Goal: Information Seeking & Learning: Learn about a topic

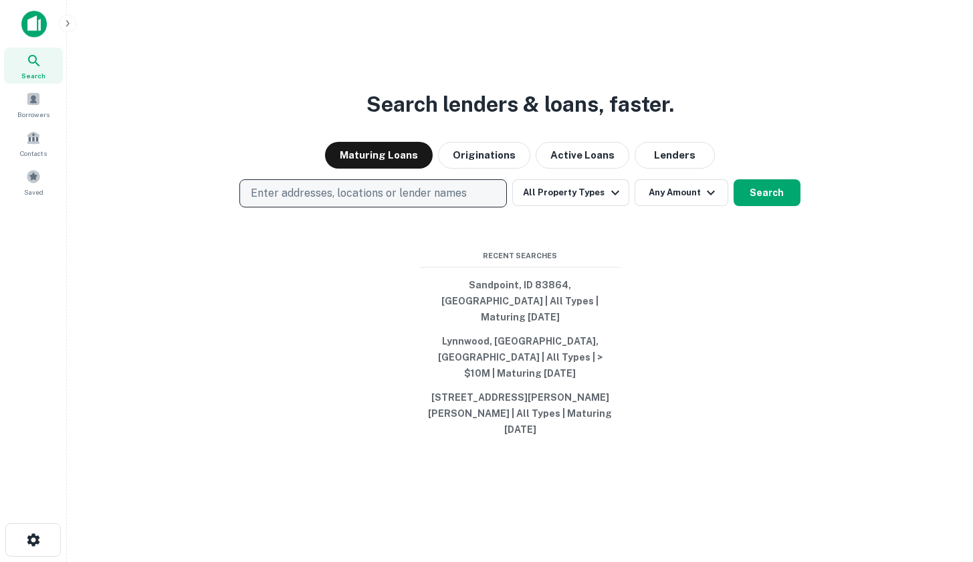
click at [480, 207] on button "Enter addresses, locations or lender names" at bounding box center [372, 193] width 267 height 28
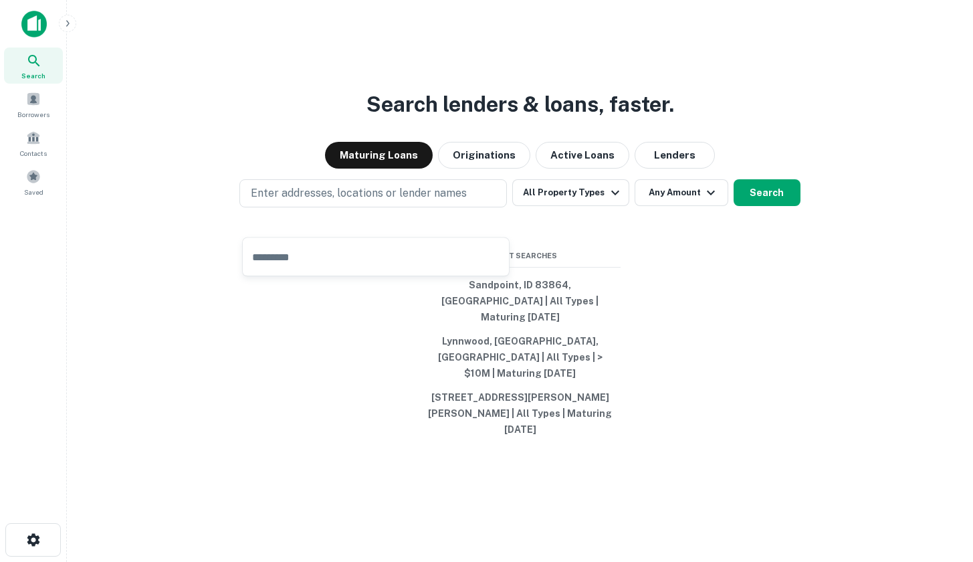
click at [764, 293] on div "Search lenders & loans, faster. Maturing Loans Originations Active Loans Lender…" at bounding box center [520, 313] width 885 height 562
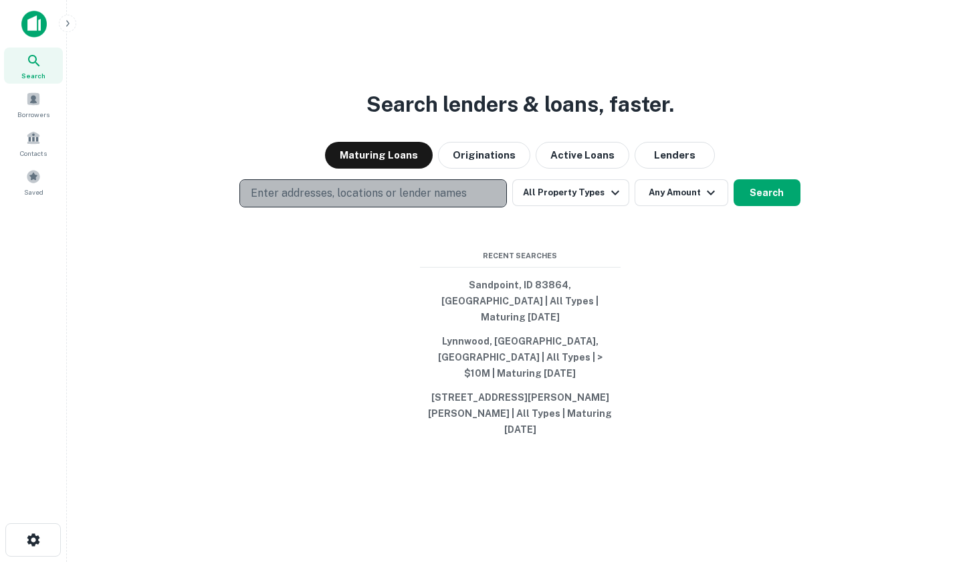
click at [328, 201] on p "Enter addresses, locations or lender names" at bounding box center [359, 193] width 216 height 16
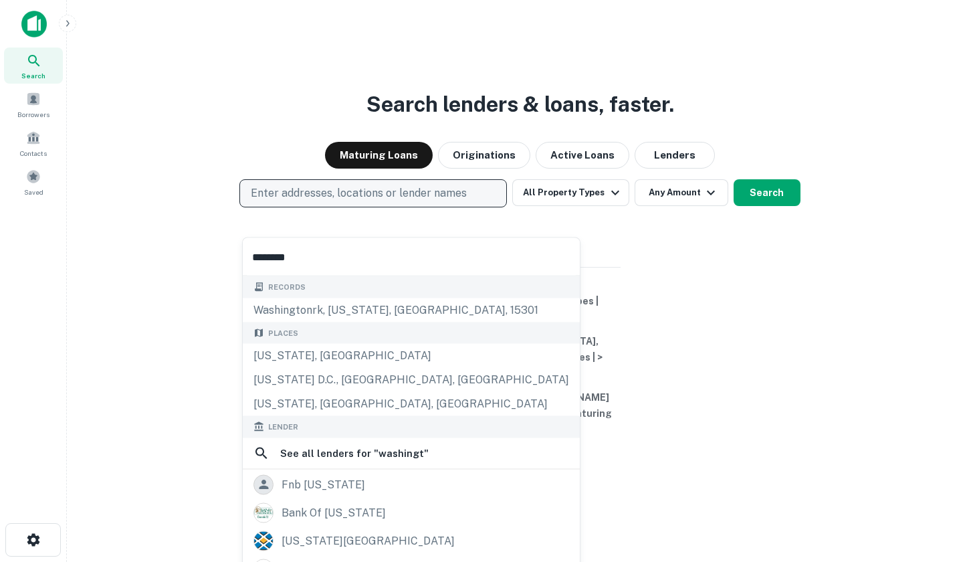
type input "**********"
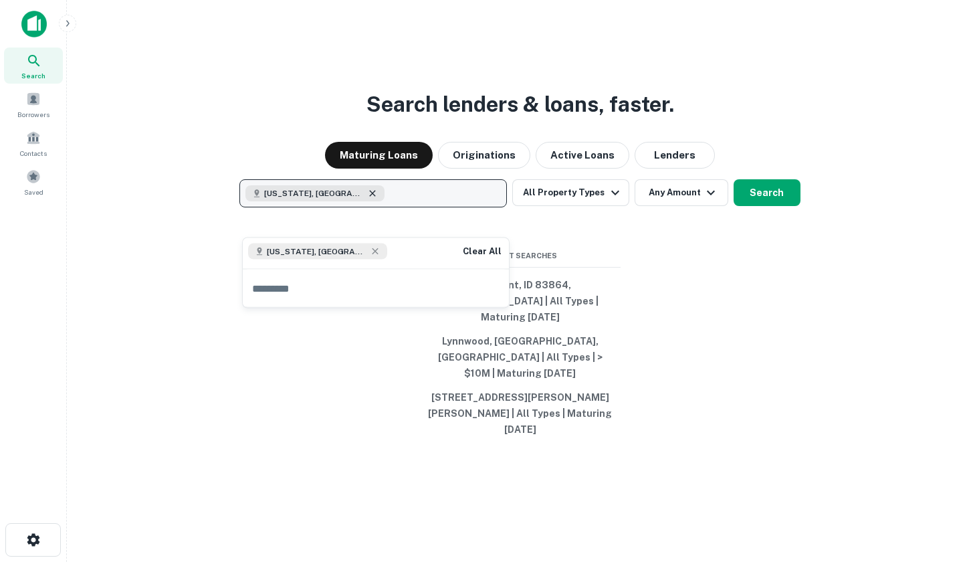
click at [370, 197] on icon "button" at bounding box center [373, 194] width 6 height 6
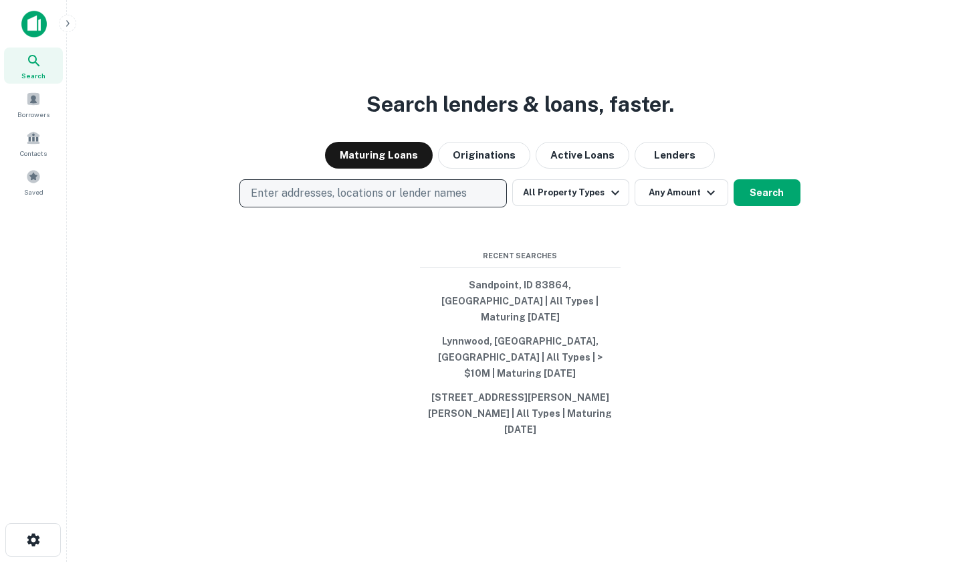
click at [356, 201] on p "Enter addresses, locations or lender names" at bounding box center [359, 193] width 216 height 16
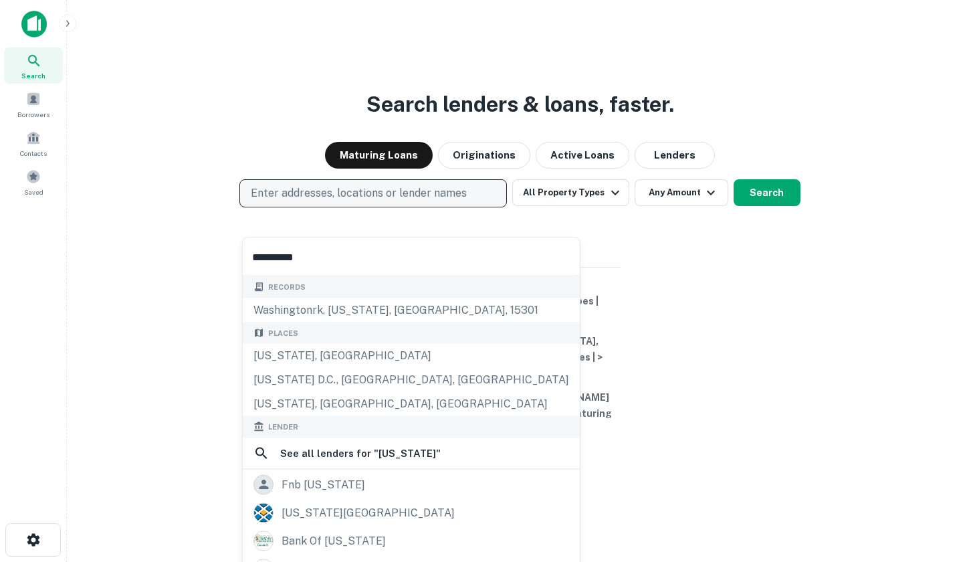
type input "**********"
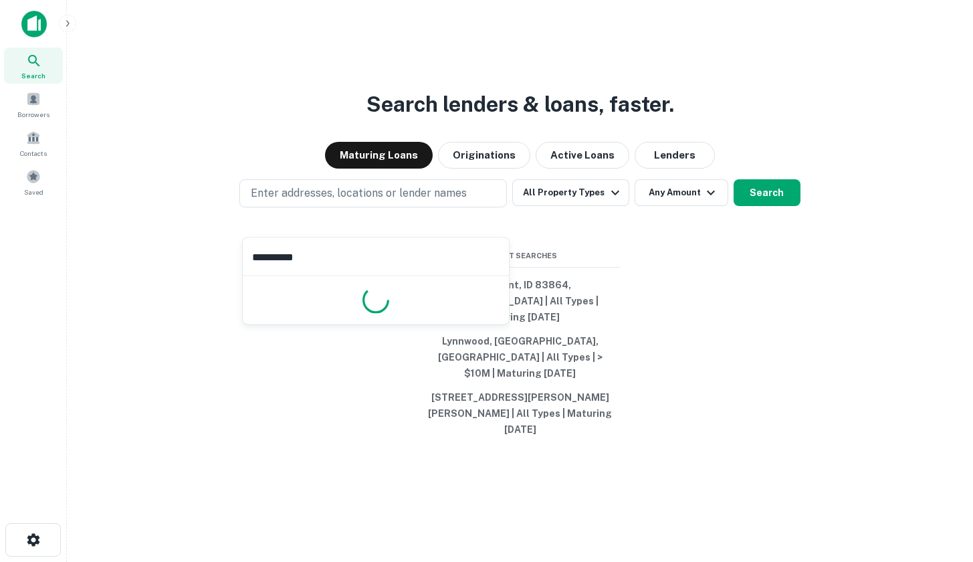
scroll to position [3, 0]
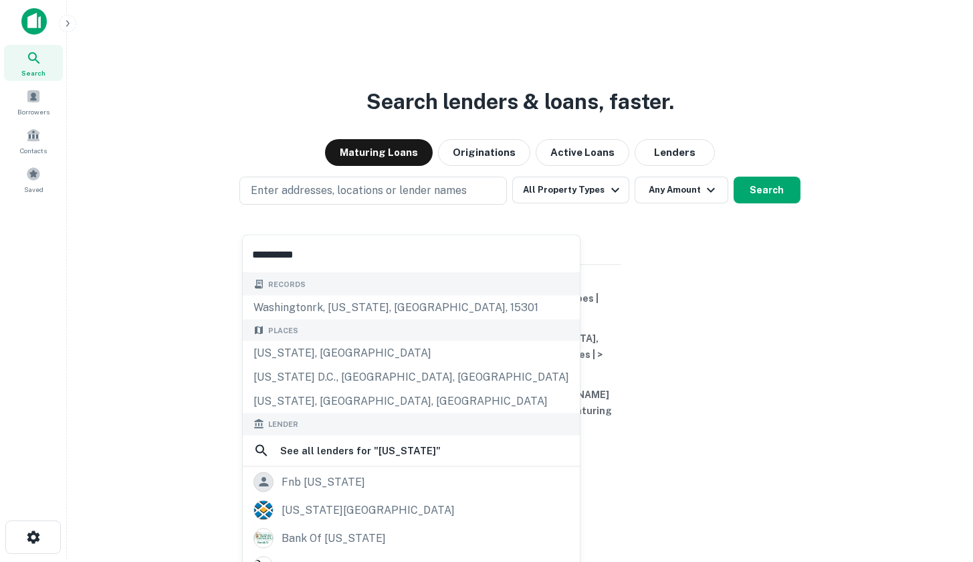
drag, startPoint x: 338, startPoint y: 255, endPoint x: 246, endPoint y: 253, distance: 91.6
click at [246, 253] on input "**********" at bounding box center [411, 253] width 337 height 37
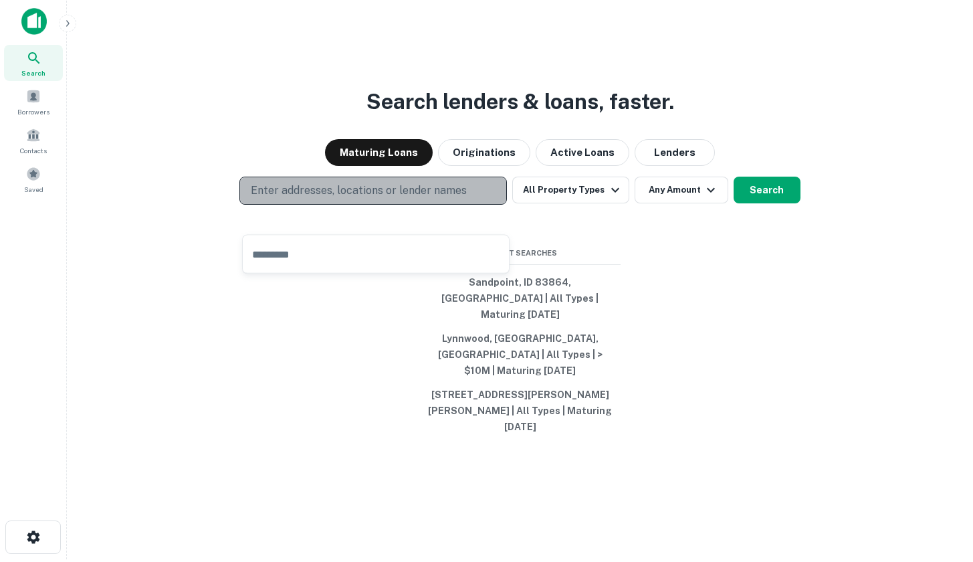
click at [289, 199] on p "Enter addresses, locations or lender names" at bounding box center [359, 191] width 216 height 16
click at [288, 199] on p "Enter addresses, locations or lender names" at bounding box center [359, 191] width 216 height 16
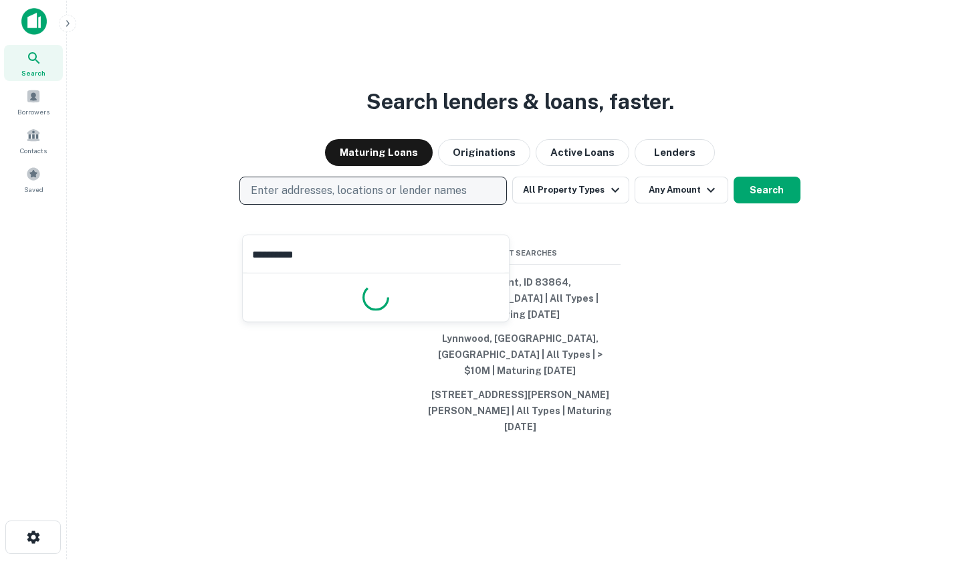
type input "**********"
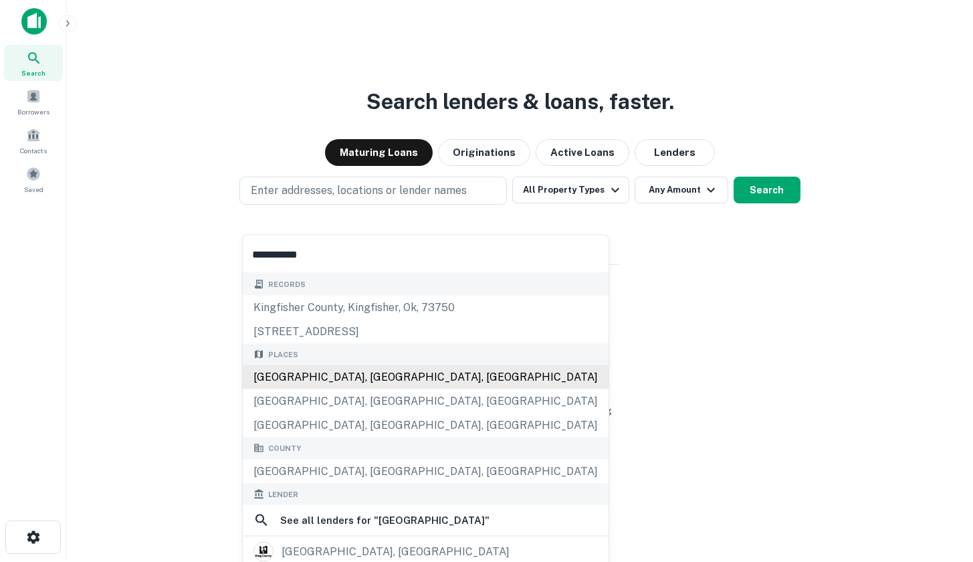
click at [310, 371] on div "Records kingfisher county, kingfisher, ok, 73750 530 kings county dr, hanford, …" at bounding box center [426, 545] width 366 height 545
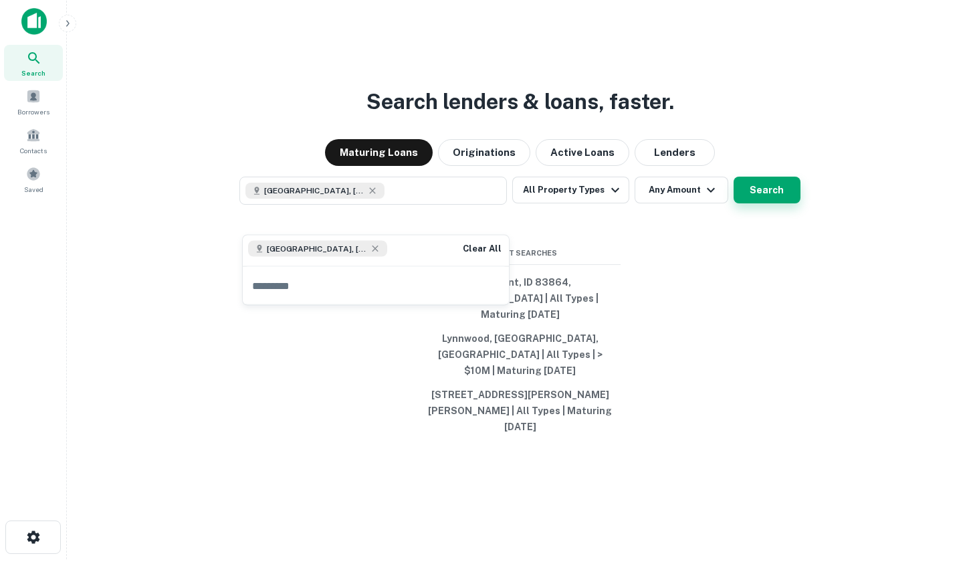
click at [781, 203] on button "Search" at bounding box center [767, 190] width 67 height 27
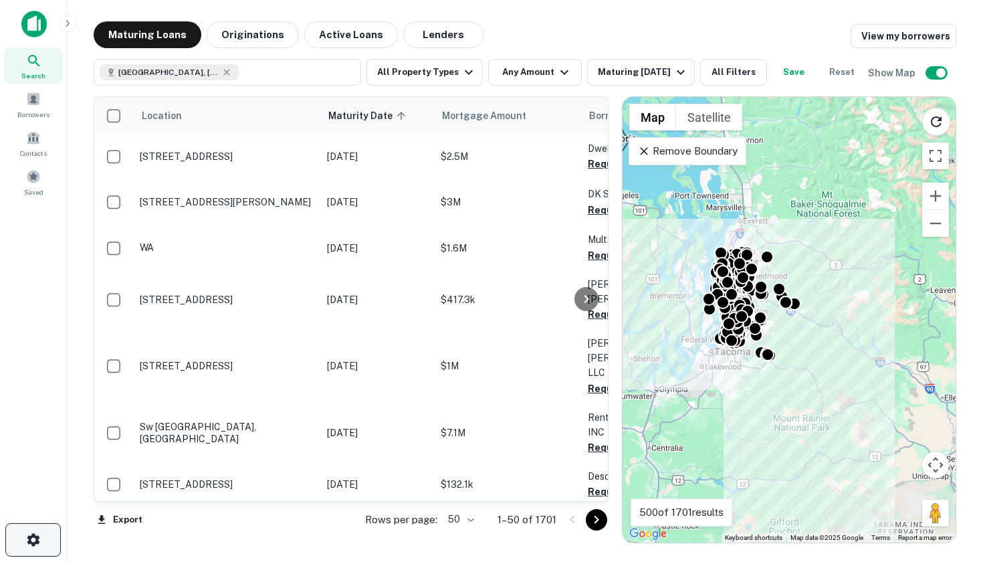
click at [45, 536] on button "button" at bounding box center [33, 539] width 56 height 33
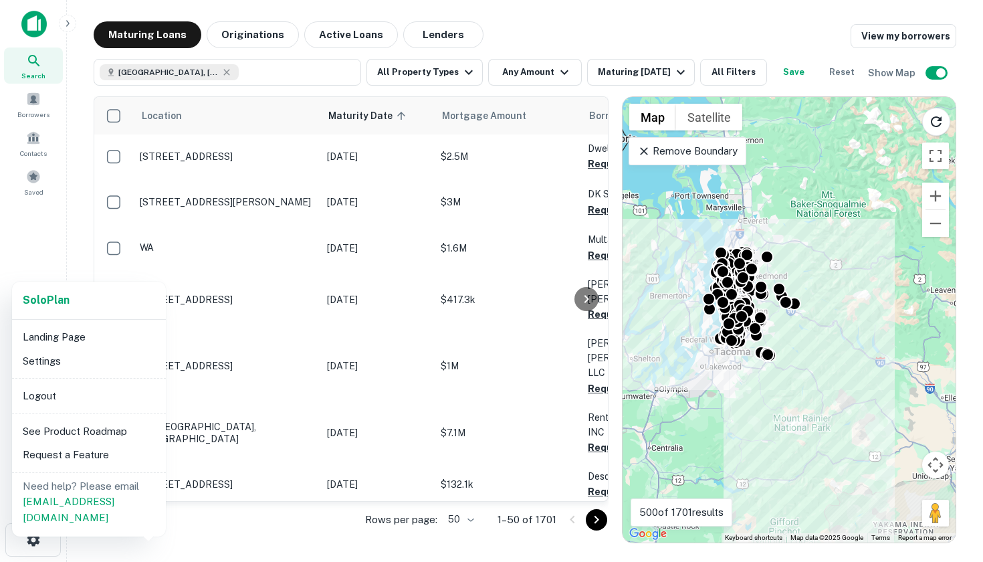
click at [45, 368] on li "Settings" at bounding box center [88, 361] width 143 height 24
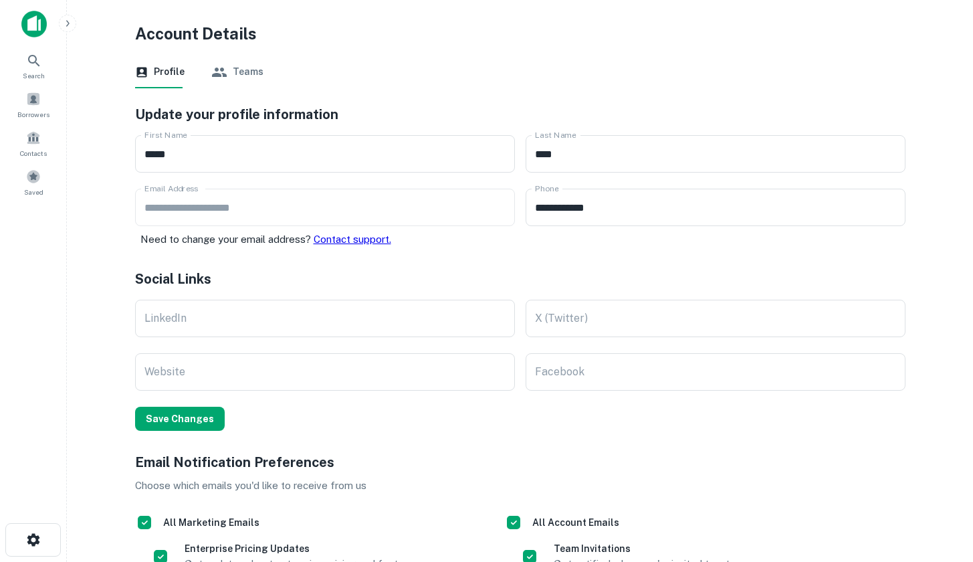
click at [33, 35] on img at bounding box center [33, 24] width 25 height 27
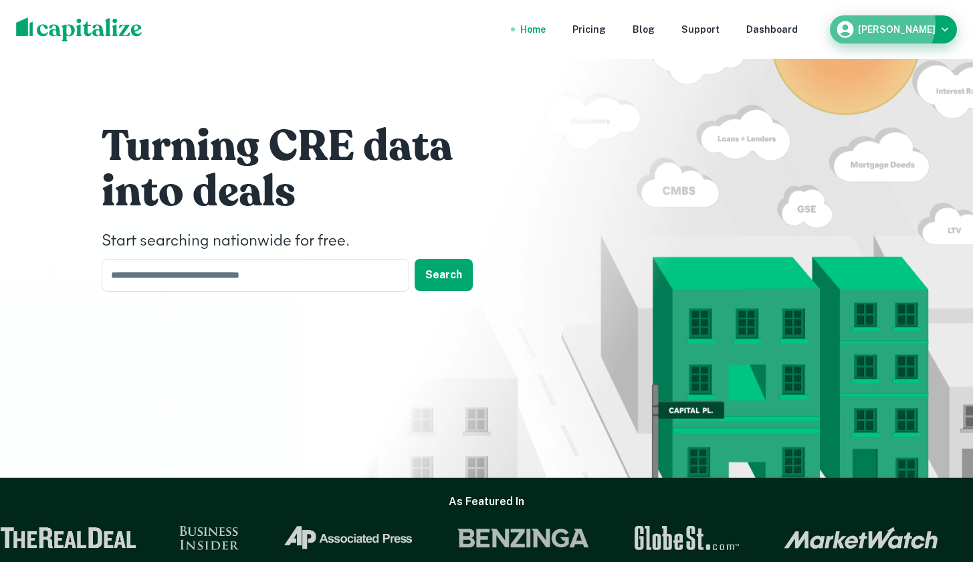
click at [905, 23] on div "David Waud" at bounding box center [893, 29] width 116 height 20
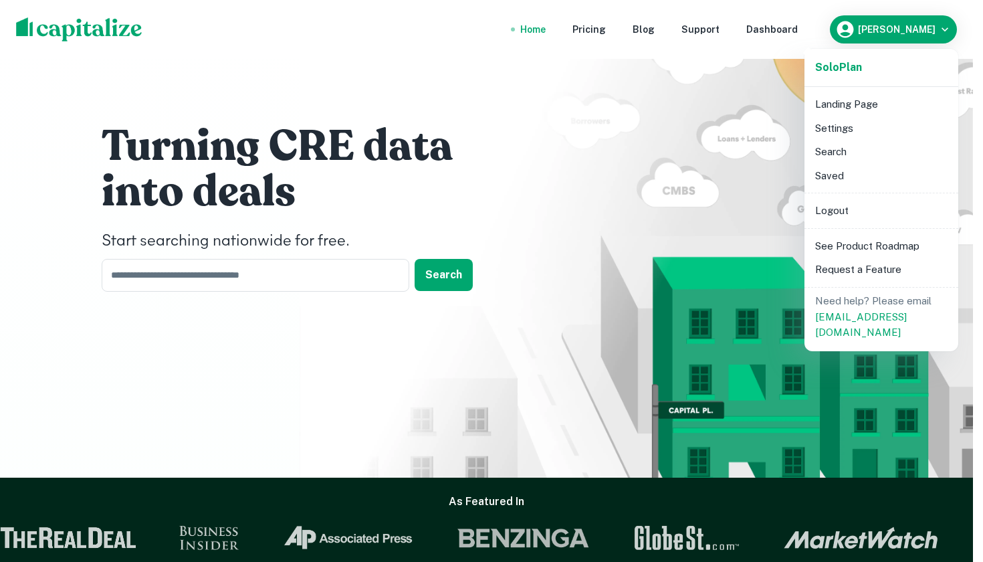
click at [808, 28] on div at bounding box center [491, 281] width 983 height 562
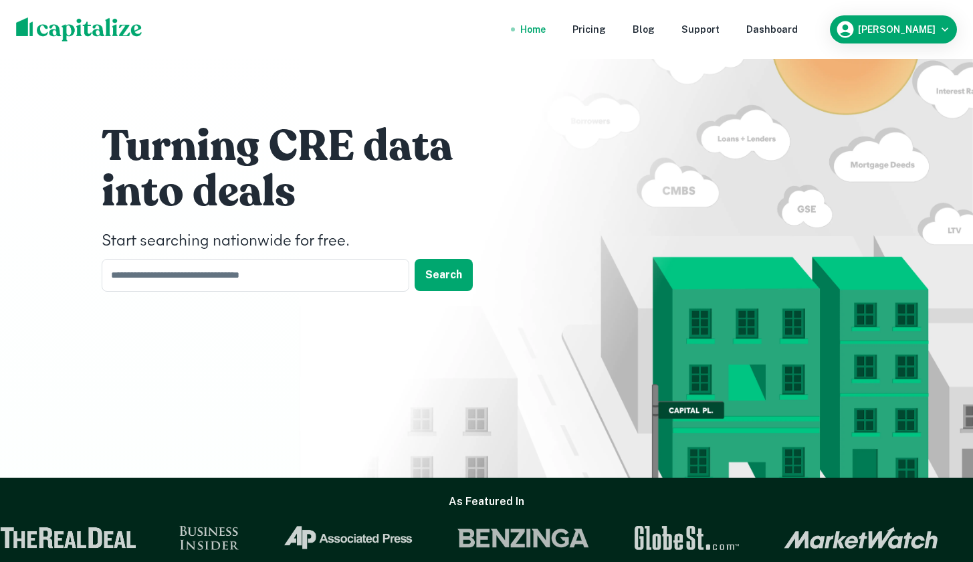
click at [798, 30] on div "Dashboard" at bounding box center [771, 29] width 51 height 15
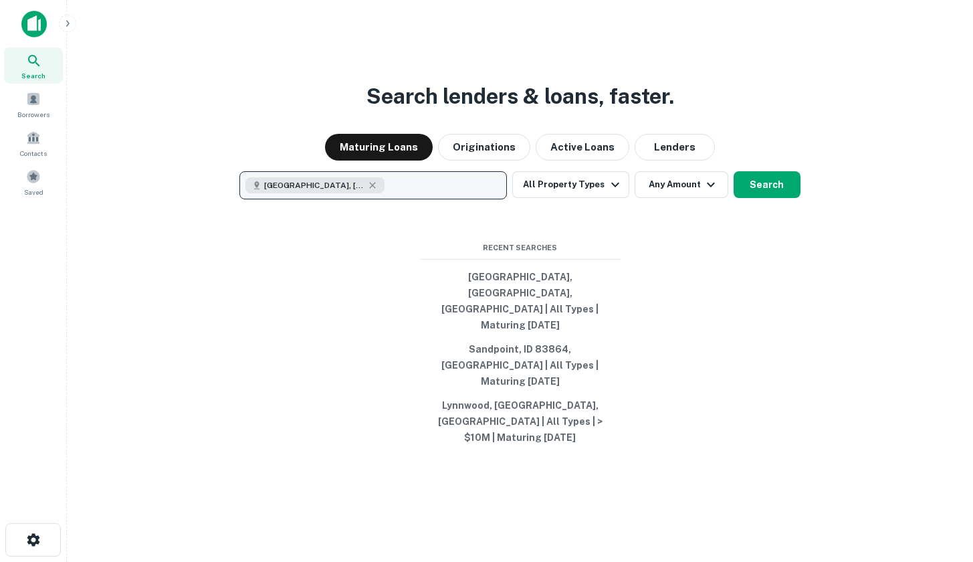
click at [429, 199] on button "[GEOGRAPHIC_DATA], [GEOGRAPHIC_DATA], [GEOGRAPHIC_DATA]" at bounding box center [372, 185] width 267 height 28
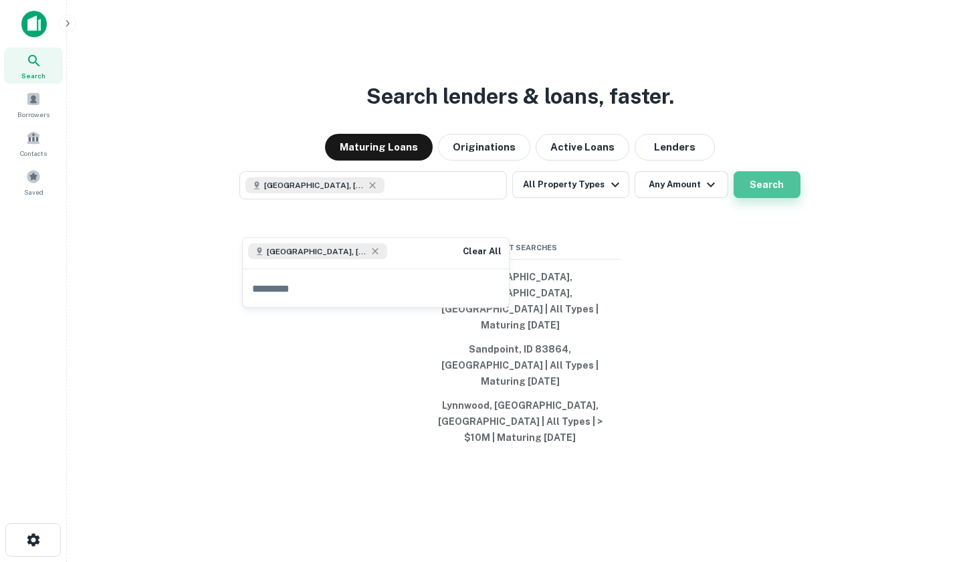
click at [772, 198] on button "Search" at bounding box center [767, 184] width 67 height 27
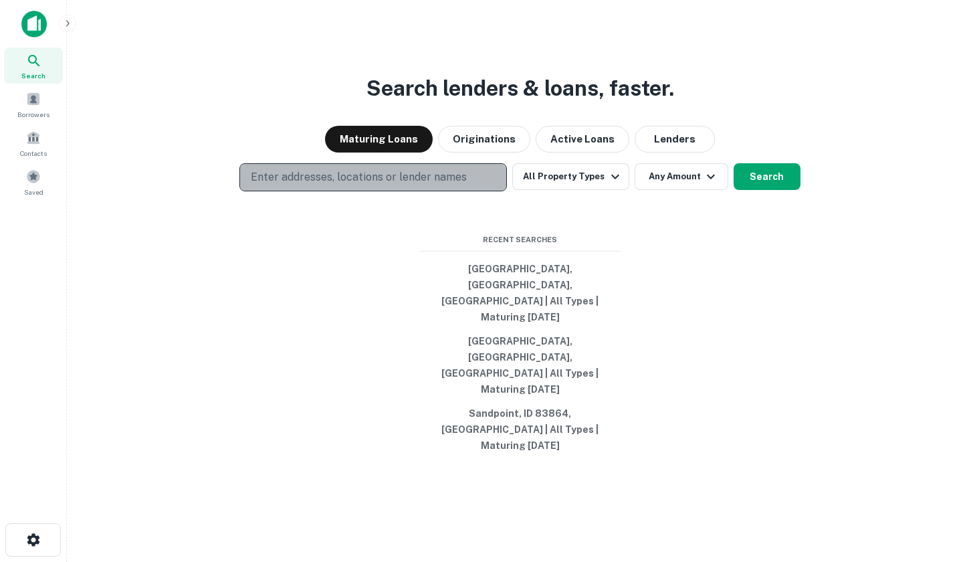
click at [467, 191] on button "Enter addresses, locations or lender names" at bounding box center [372, 177] width 267 height 28
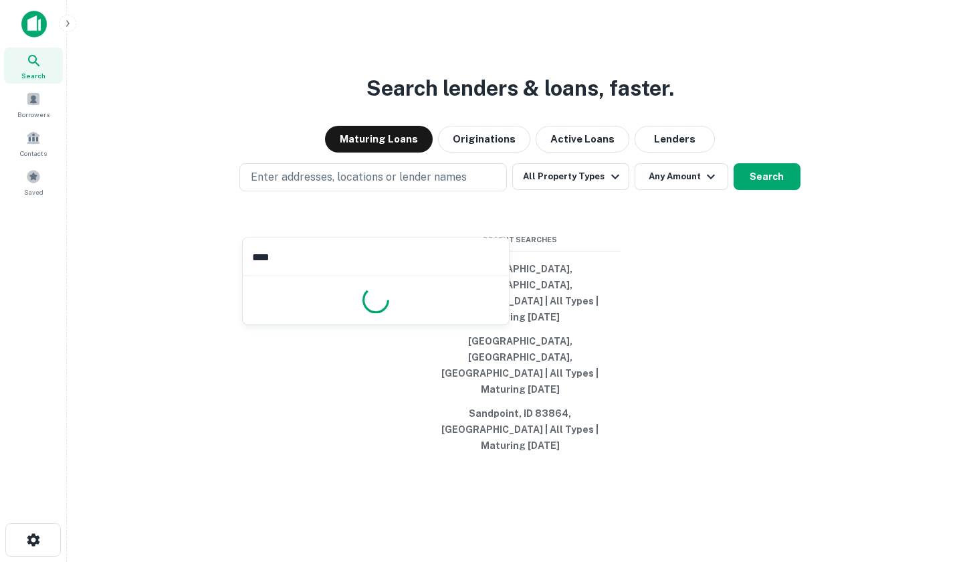
type input "****"
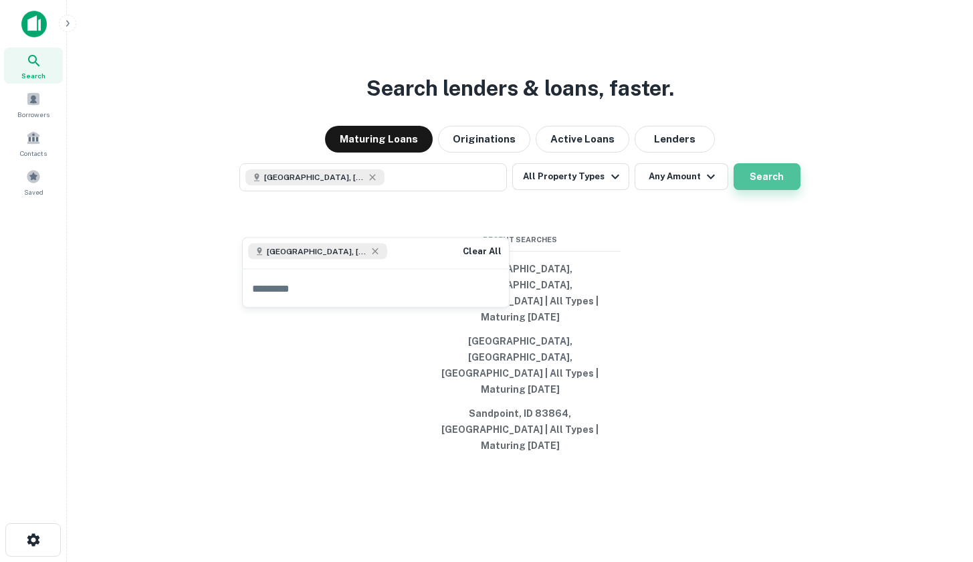
click at [754, 190] on button "Search" at bounding box center [767, 176] width 67 height 27
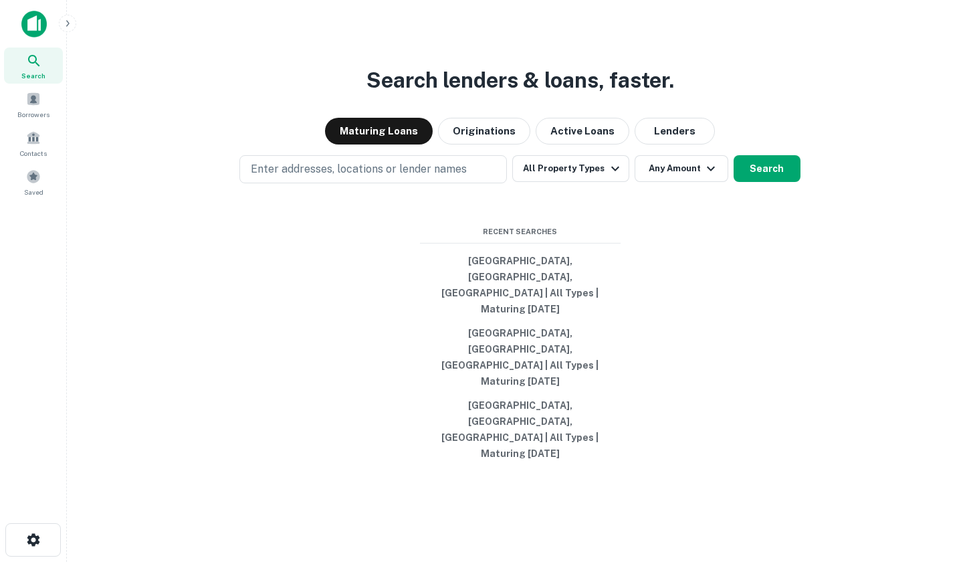
click at [32, 16] on img at bounding box center [33, 24] width 25 height 27
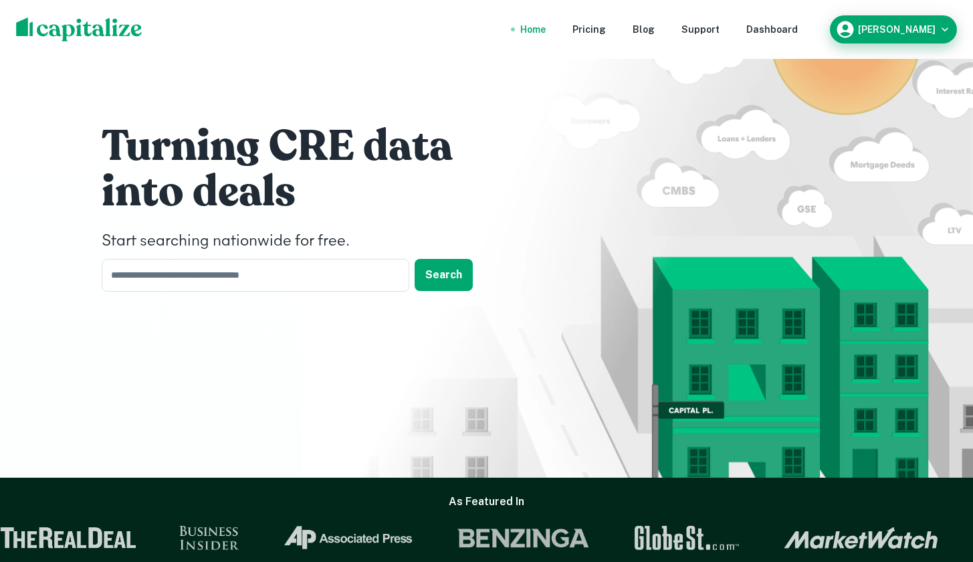
click at [909, 35] on div "[PERSON_NAME]" at bounding box center [893, 29] width 116 height 20
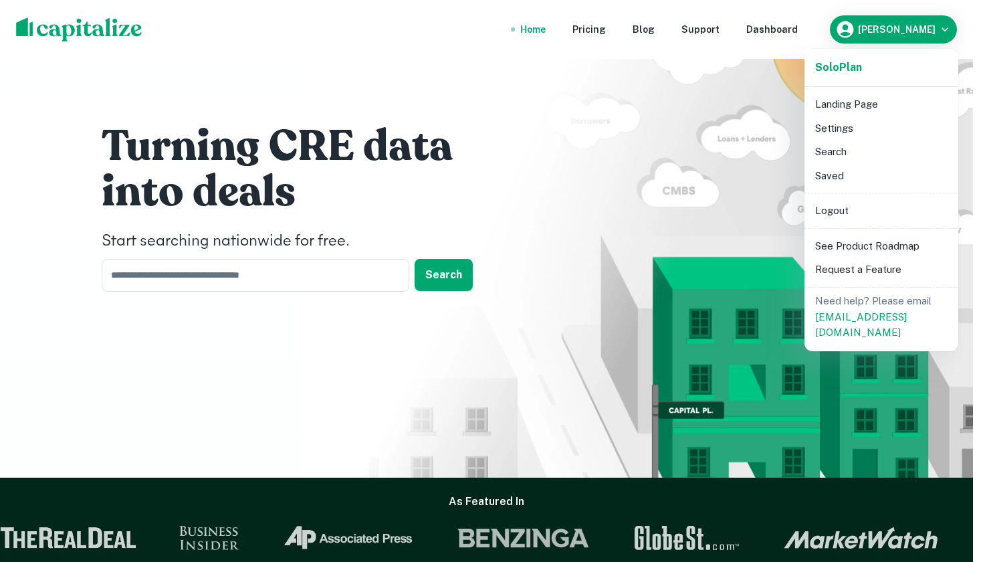
click at [869, 207] on li "Logout" at bounding box center [881, 211] width 143 height 24
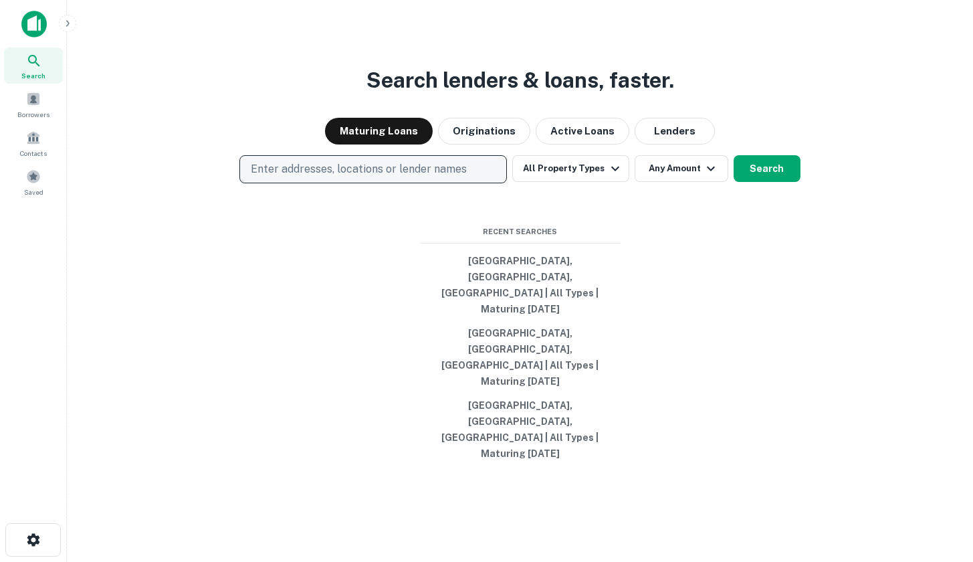
click at [449, 177] on p "Enter addresses, locations or lender names" at bounding box center [359, 169] width 216 height 16
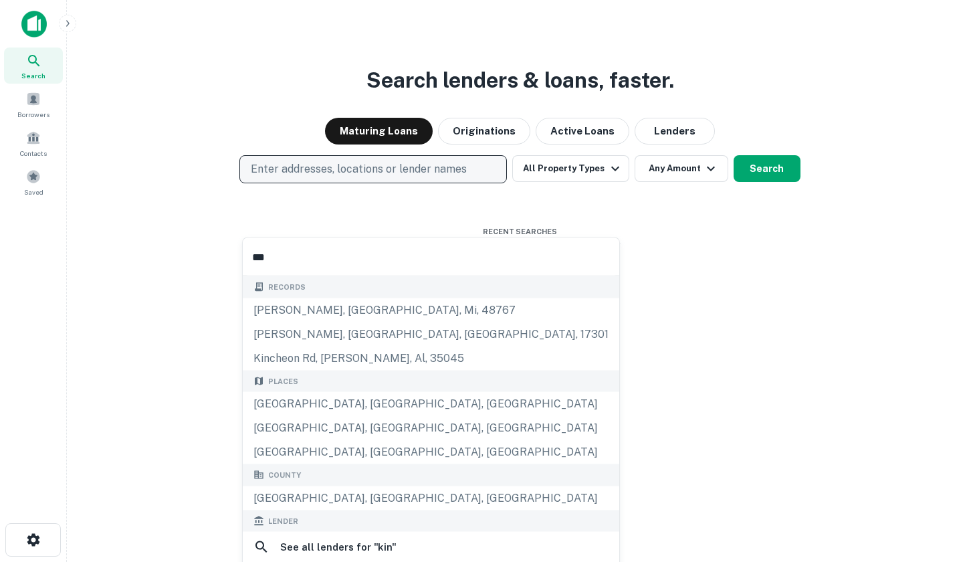
type input "****"
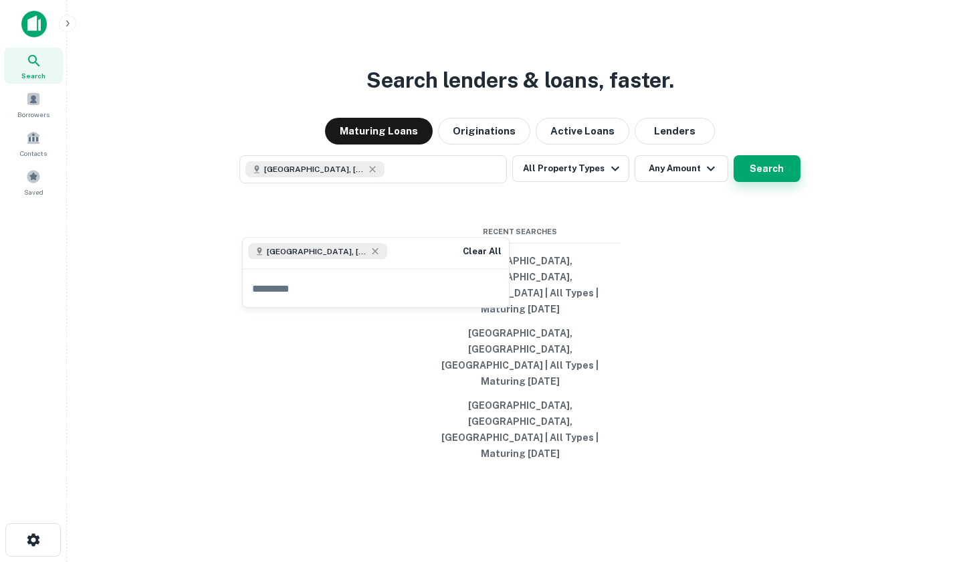
click at [778, 182] on button "Search" at bounding box center [767, 168] width 67 height 27
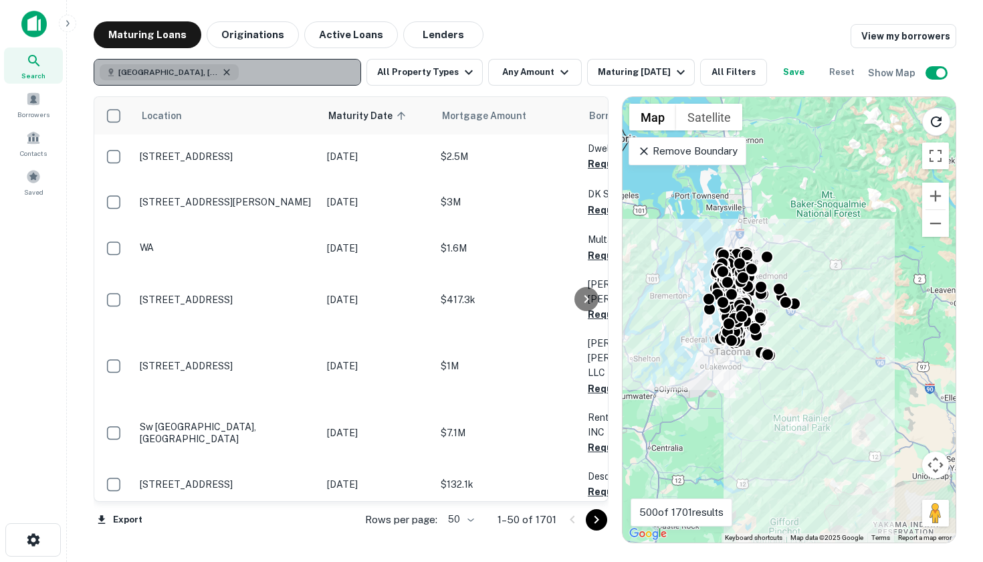
click at [223, 72] on icon "button" at bounding box center [226, 72] width 6 height 6
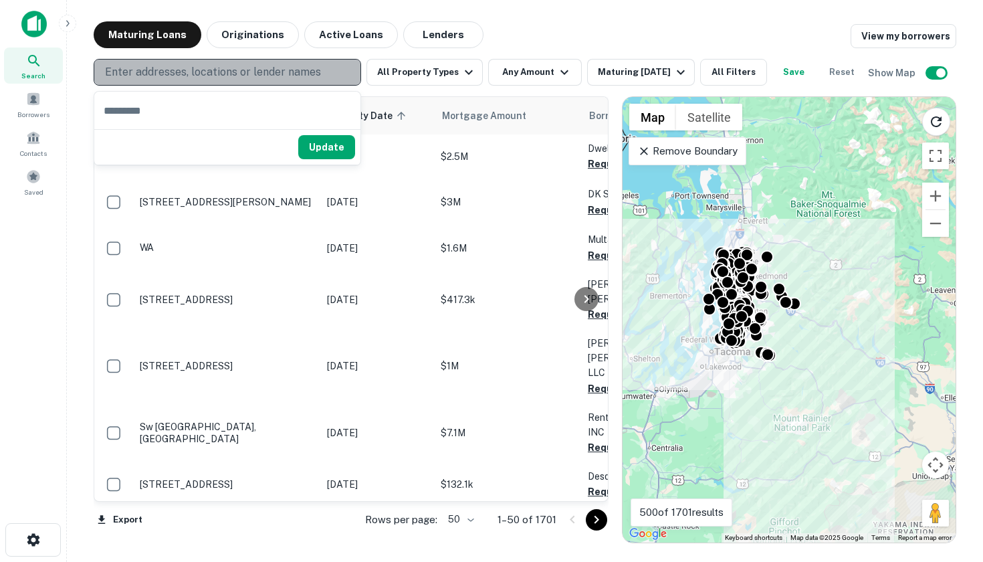
click at [247, 69] on p "Enter addresses, locations or lender names" at bounding box center [213, 72] width 216 height 16
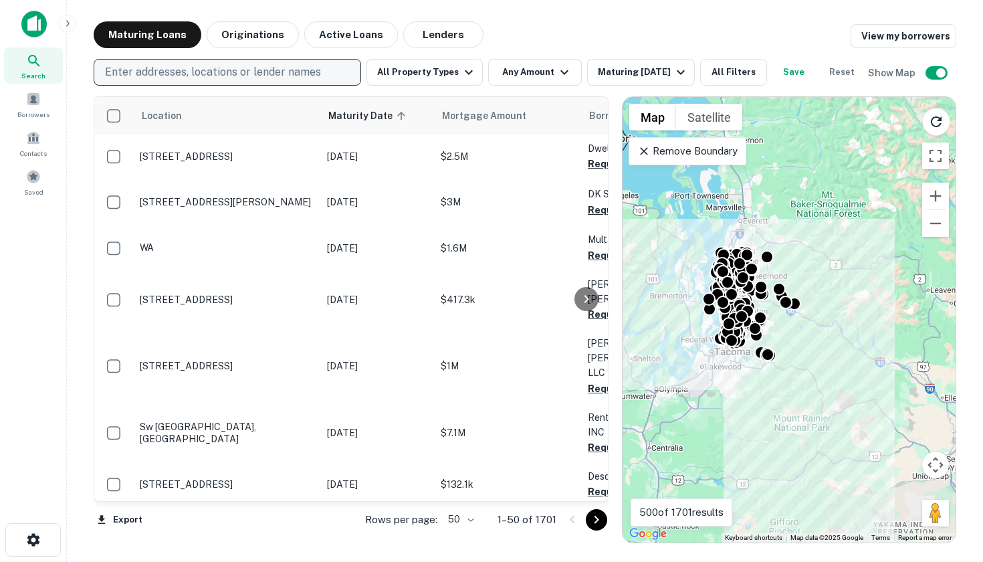
click at [203, 70] on p "Enter addresses, locations or lender names" at bounding box center [213, 72] width 216 height 16
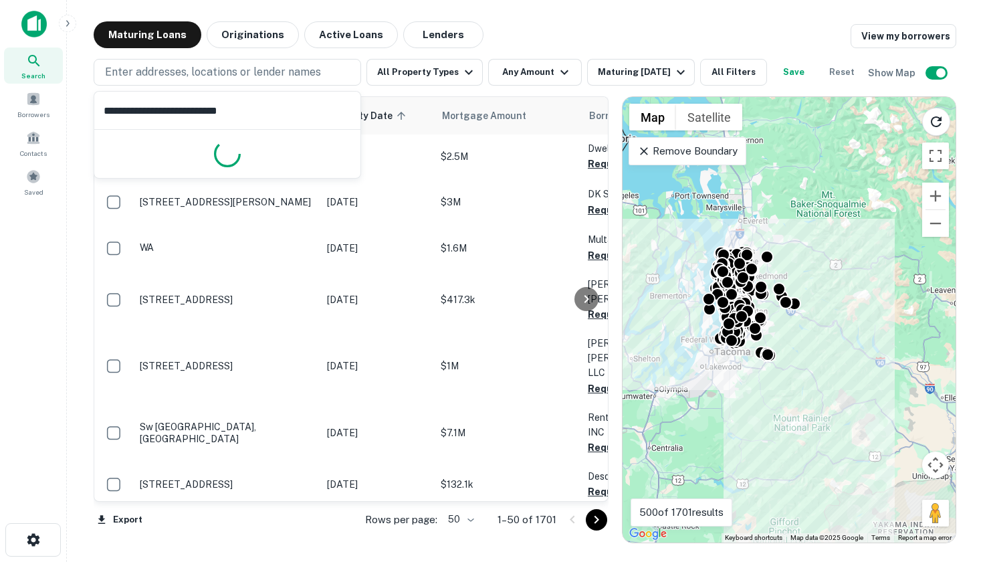
type input "**********"
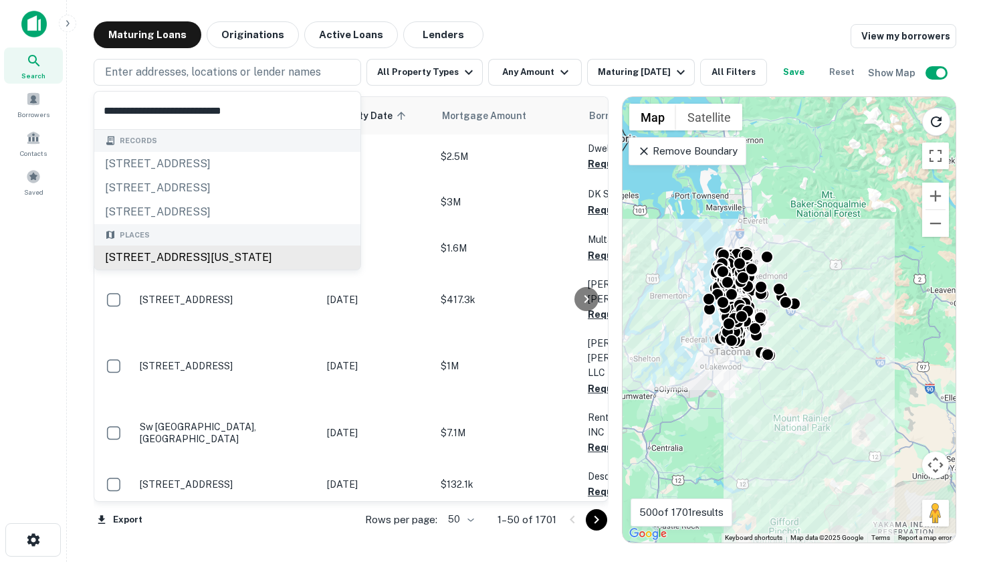
click at [195, 255] on div "Places [STREET_ADDRESS][US_STATE]" at bounding box center [227, 247] width 266 height 46
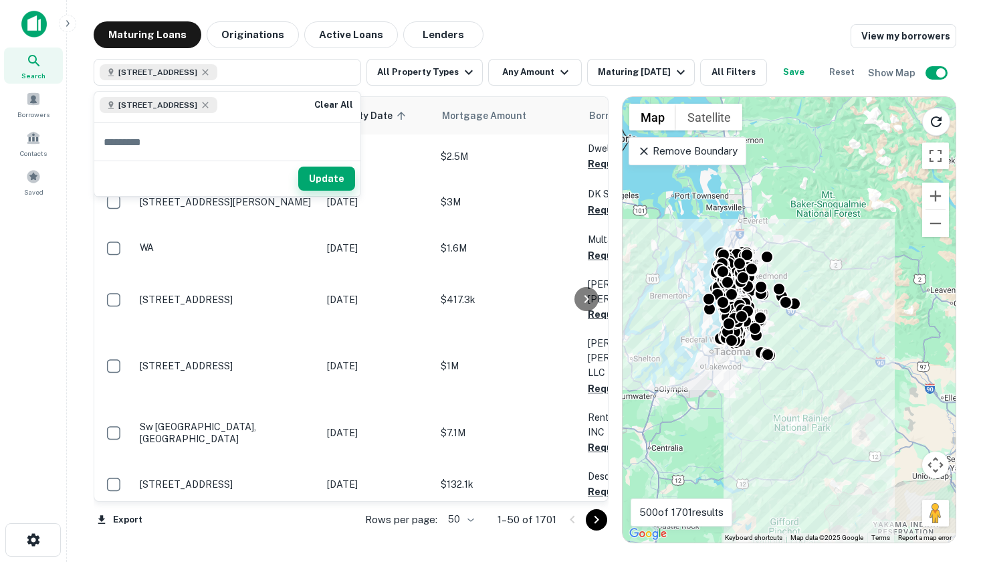
click at [347, 179] on button "Update" at bounding box center [326, 179] width 57 height 24
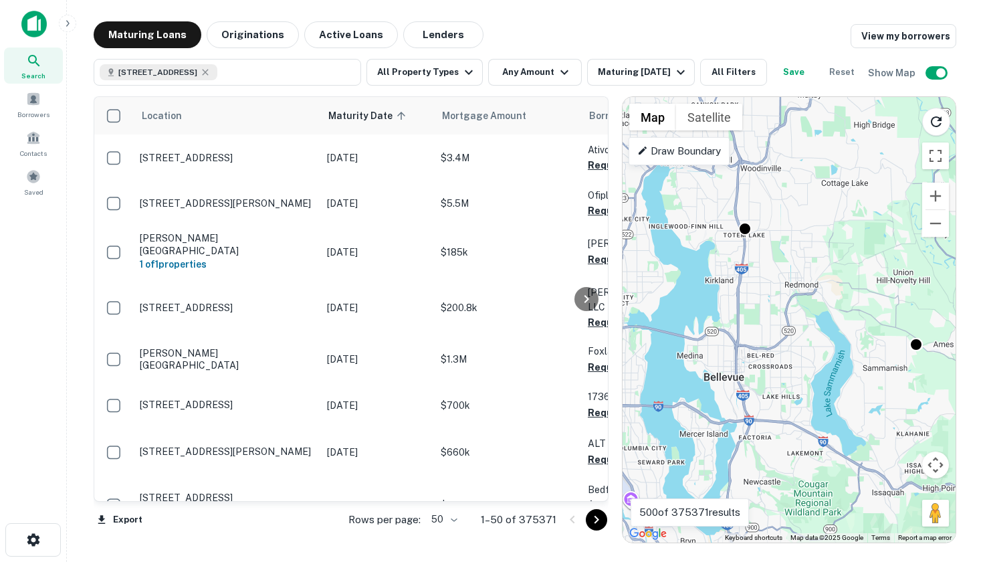
drag, startPoint x: 697, startPoint y: 252, endPoint x: 831, endPoint y: 271, distance: 134.4
click at [831, 271] on div "To activate drag with keyboard, press Alt + Enter. Once in keyboard drag state,…" at bounding box center [789, 319] width 333 height 445
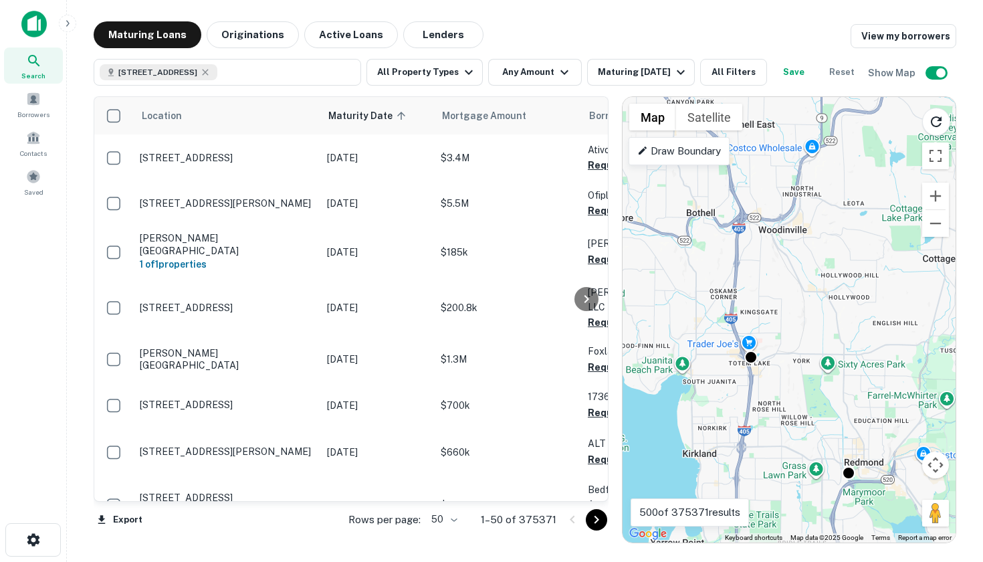
drag, startPoint x: 792, startPoint y: 280, endPoint x: 841, endPoint y: 418, distance: 146.1
click at [841, 418] on div "To activate drag with keyboard, press Alt + Enter. Once in keyboard drag state,…" at bounding box center [789, 319] width 333 height 445
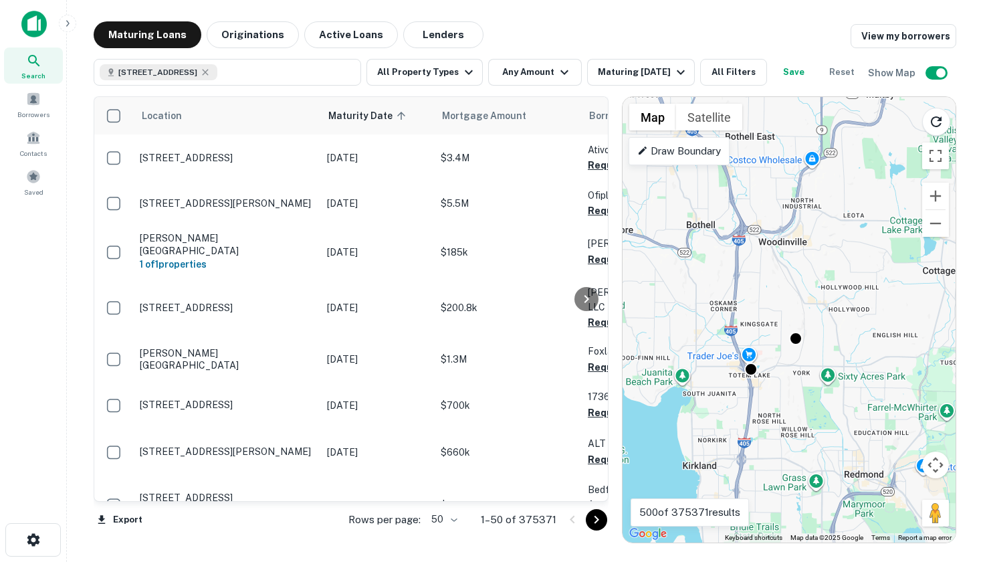
drag, startPoint x: 794, startPoint y: 295, endPoint x: 794, endPoint y: 308, distance: 13.4
click at [794, 308] on div "To activate drag with keyboard, press Alt + Enter. Once in keyboard drag state,…" at bounding box center [789, 319] width 333 height 445
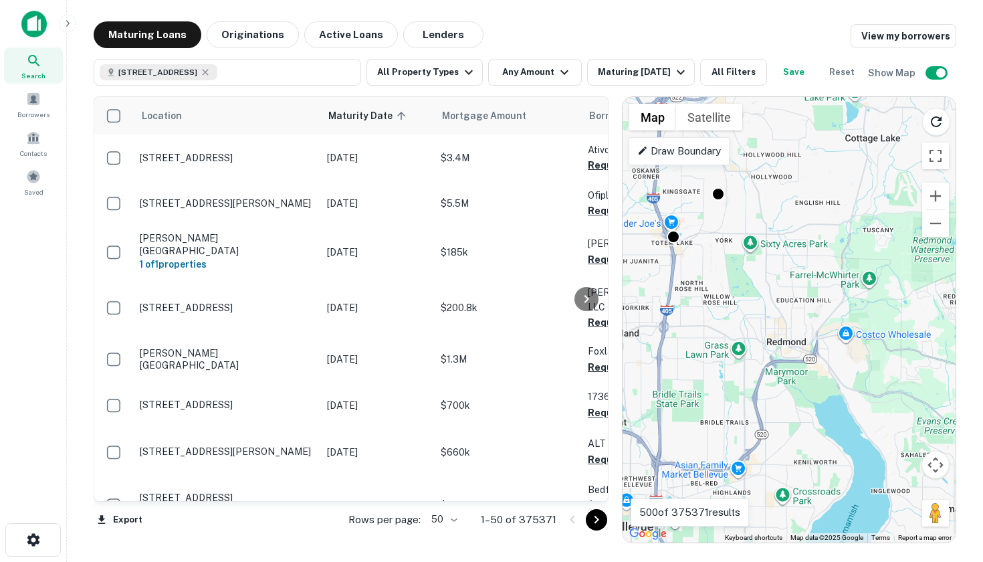
drag, startPoint x: 798, startPoint y: 323, endPoint x: 707, endPoint y: 165, distance: 181.8
click at [707, 165] on div "To activate drag with keyboard, press Alt + Enter. Once in keyboard drag state,…" at bounding box center [789, 319] width 333 height 445
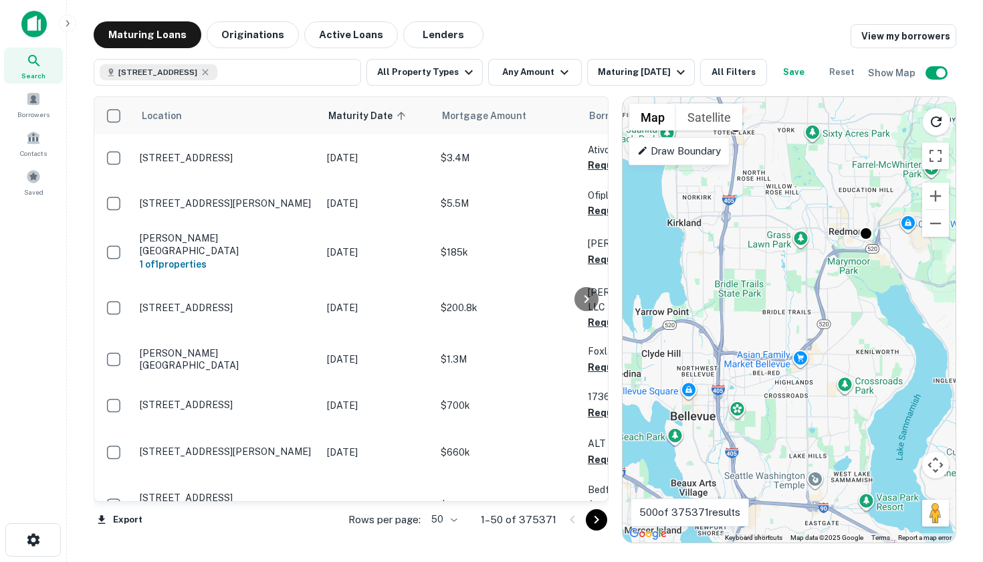
drag, startPoint x: 798, startPoint y: 360, endPoint x: 891, endPoint y: 228, distance: 161.8
click at [909, 217] on div "To activate drag with keyboard, press Alt + Enter. Once in keyboard drag state,…" at bounding box center [789, 319] width 333 height 445
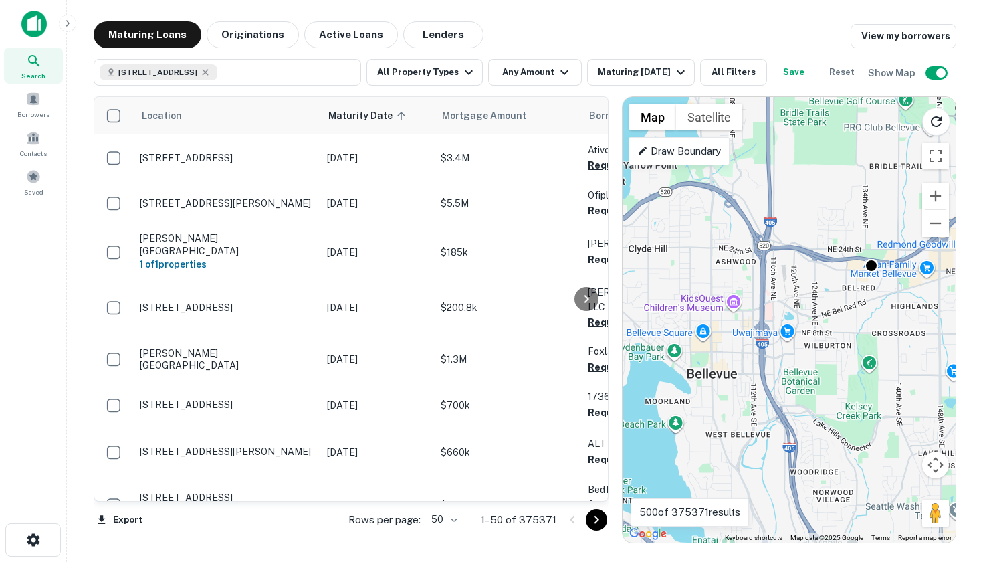
drag, startPoint x: 724, startPoint y: 319, endPoint x: 810, endPoint y: 249, distance: 111.7
click at [810, 249] on div "To activate drag with keyboard, press Alt + Enter. Once in keyboard drag state,…" at bounding box center [789, 319] width 333 height 445
click at [246, 31] on button "Originations" at bounding box center [253, 34] width 92 height 27
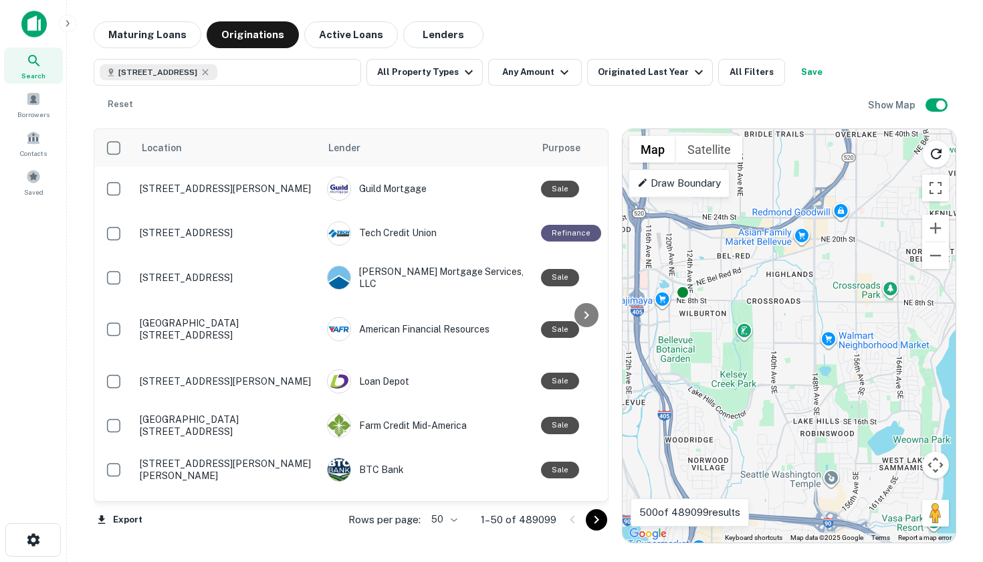
drag, startPoint x: 808, startPoint y: 308, endPoint x: 698, endPoint y: 256, distance: 121.1
click at [694, 257] on div "To activate drag with keyboard, press Alt + Enter. Once in keyboard drag state,…" at bounding box center [789, 335] width 333 height 413
click at [329, 31] on button "Active Loans" at bounding box center [351, 34] width 94 height 27
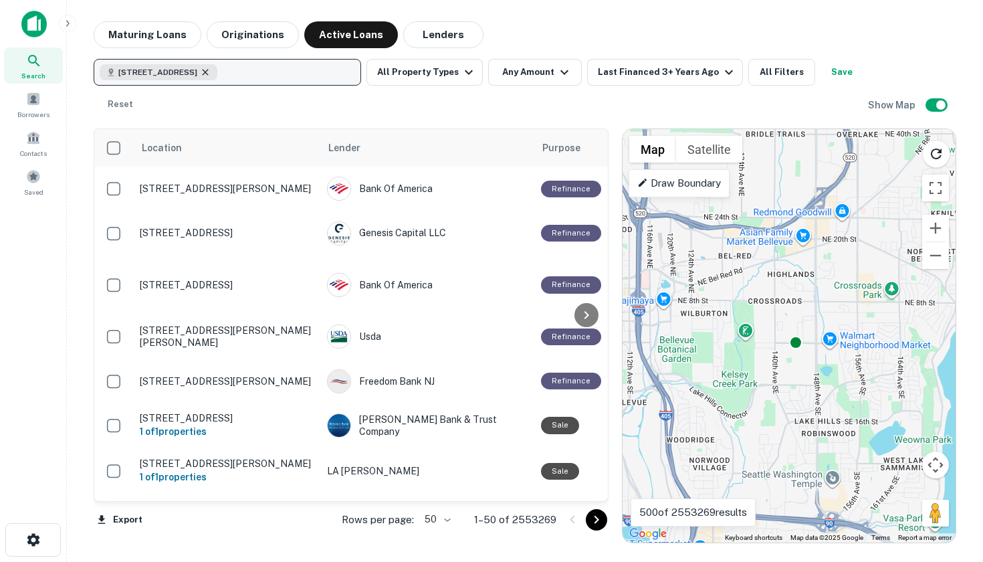
click at [208, 73] on icon "button" at bounding box center [205, 72] width 6 height 6
click at [308, 72] on p "Enter addresses, locations or lender names" at bounding box center [213, 72] width 216 height 16
click at [290, 71] on p "Enter addresses, locations or lender names" at bounding box center [213, 72] width 216 height 16
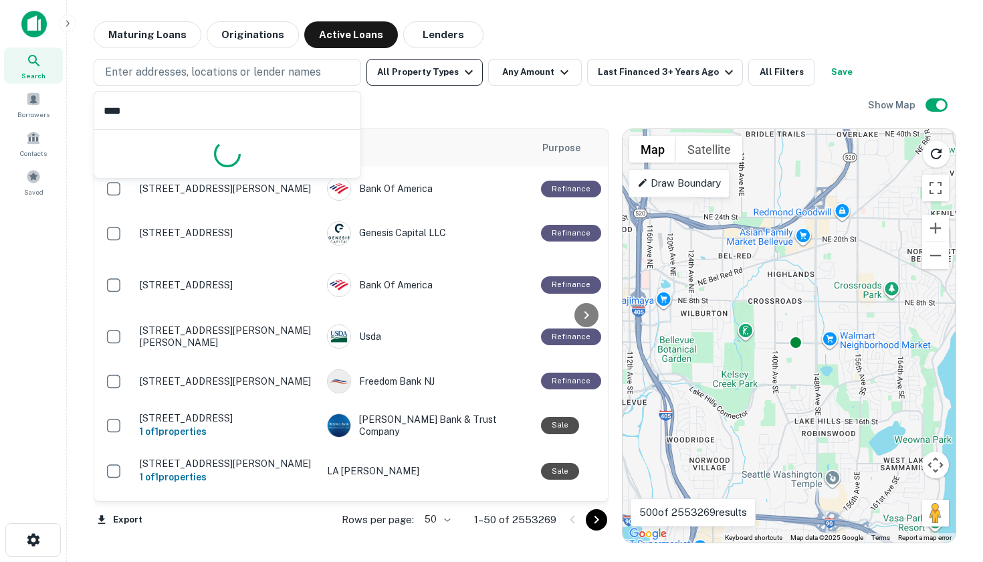
type input "*****"
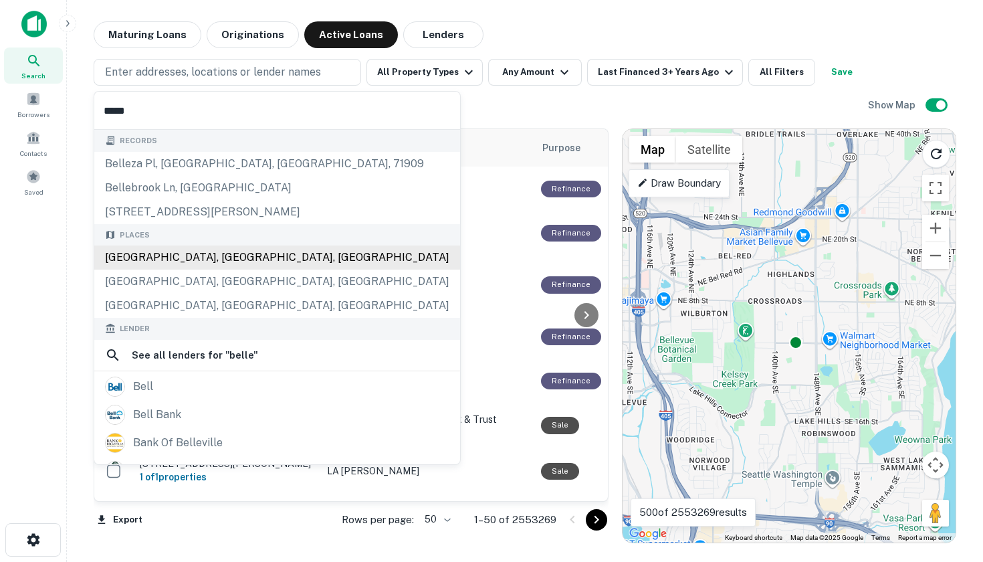
click at [221, 251] on div "Records belleza pl, [GEOGRAPHIC_DATA], [GEOGRAPHIC_DATA], [STREET_ADDRESS] Plac…" at bounding box center [277, 392] width 366 height 524
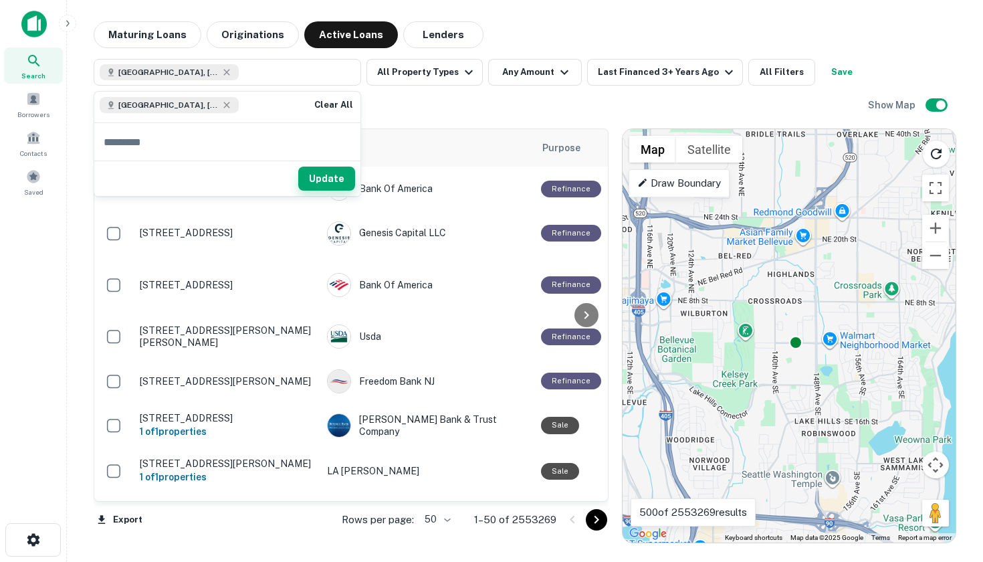
click at [316, 173] on button "Update" at bounding box center [326, 179] width 57 height 24
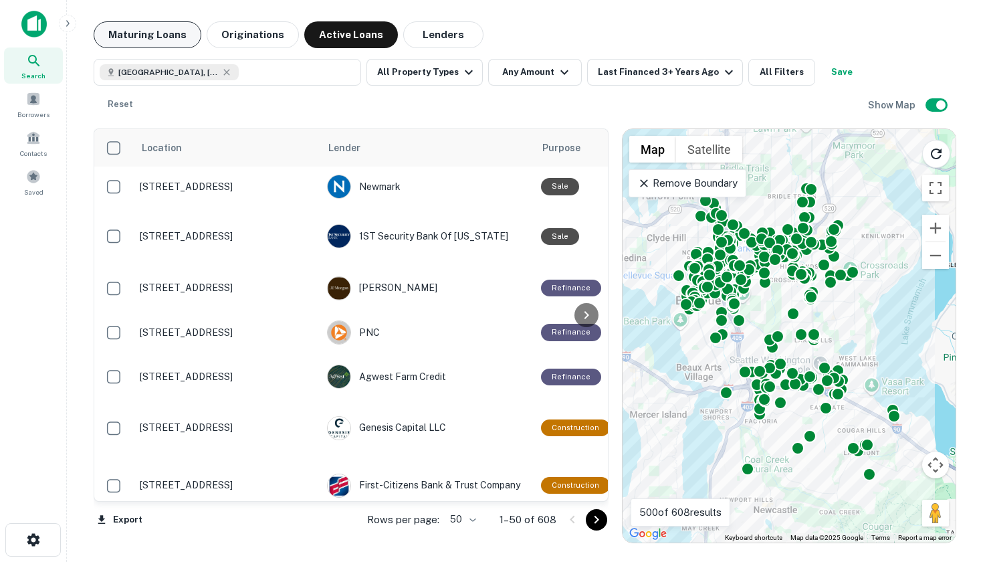
click at [159, 27] on button "Maturing Loans" at bounding box center [148, 34] width 108 height 27
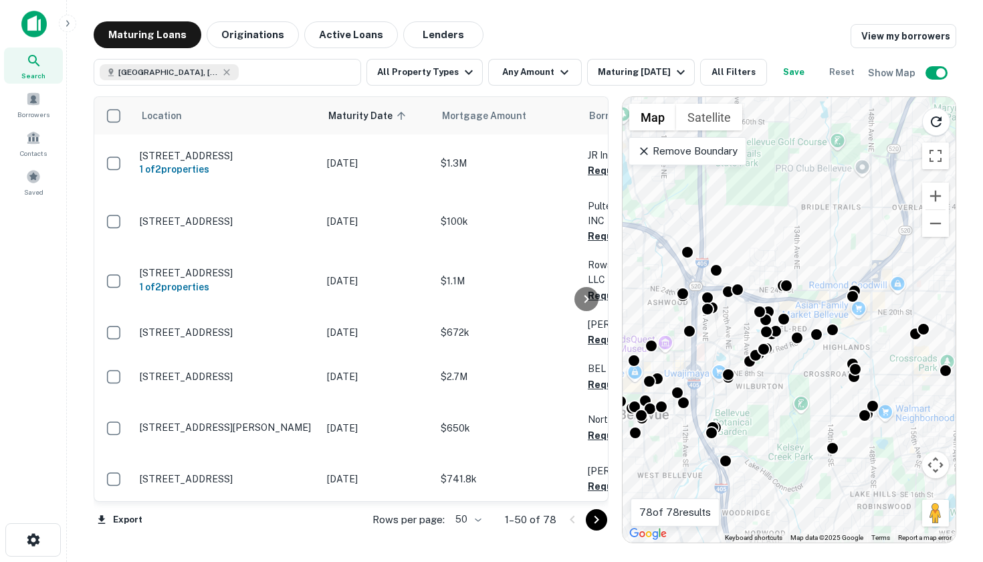
drag, startPoint x: 744, startPoint y: 308, endPoint x: 751, endPoint y: 384, distance: 76.6
click at [751, 384] on div "To activate drag with keyboard, press Alt + Enter. Once in keyboard drag state,…" at bounding box center [789, 319] width 333 height 445
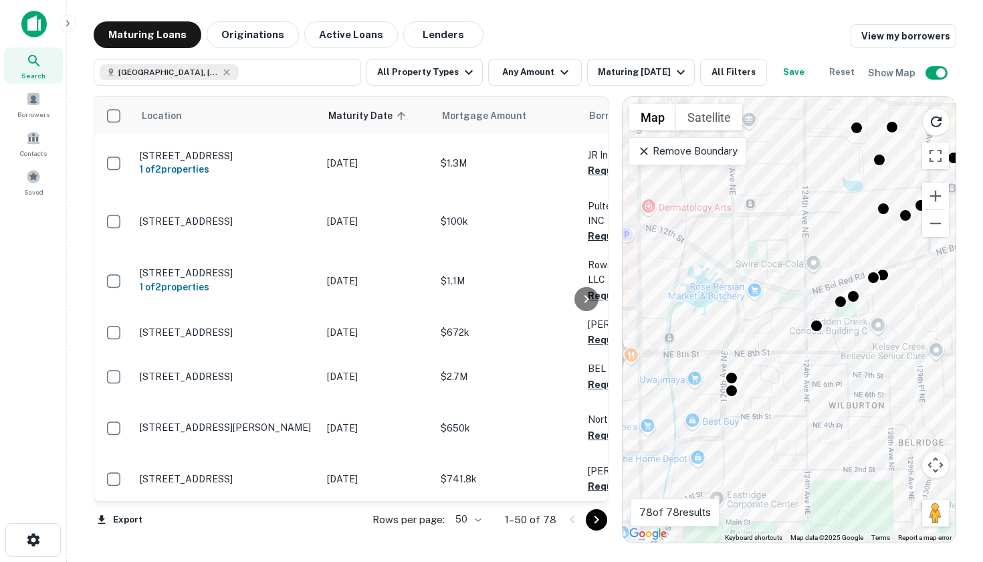
drag, startPoint x: 781, startPoint y: 273, endPoint x: 795, endPoint y: 201, distance: 73.6
click at [795, 201] on div "To activate drag with keyboard, press Alt + Enter. Once in keyboard drag state,…" at bounding box center [789, 319] width 333 height 445
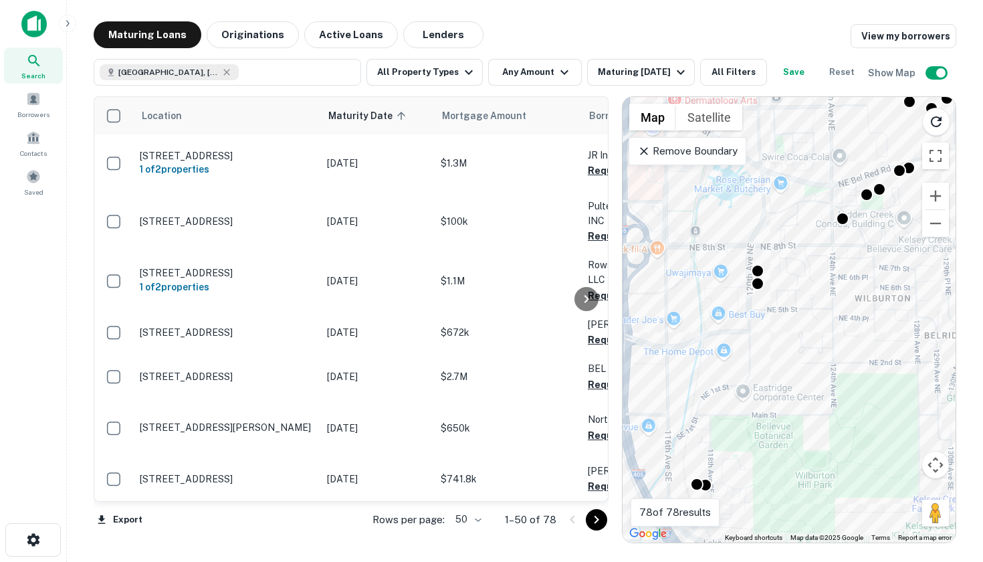
drag, startPoint x: 786, startPoint y: 379, endPoint x: 811, endPoint y: 274, distance: 107.9
click at [811, 274] on div "To activate drag with keyboard, press Alt + Enter. Once in keyboard drag state,…" at bounding box center [789, 319] width 333 height 445
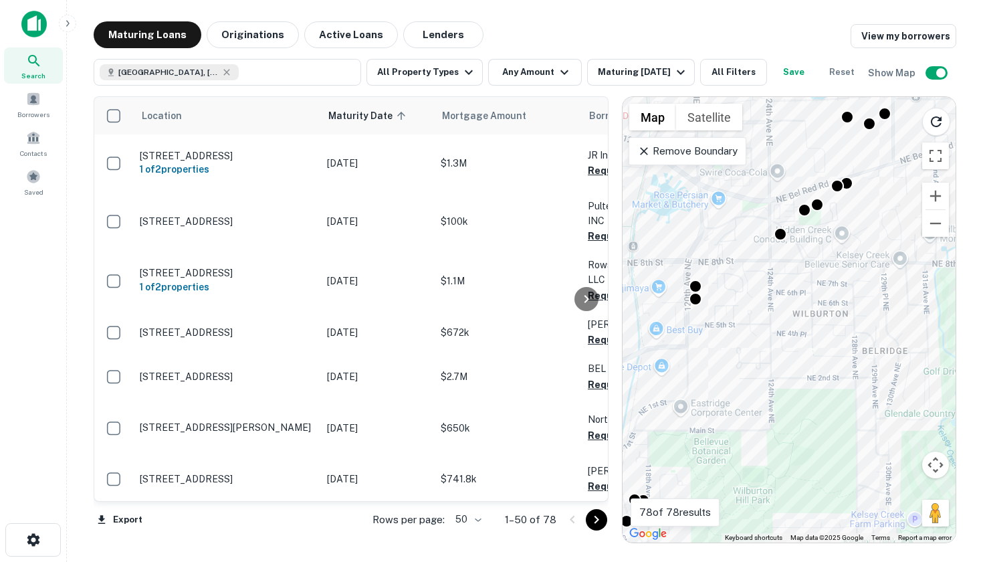
drag, startPoint x: 835, startPoint y: 347, endPoint x: 770, endPoint y: 364, distance: 66.5
click at [770, 364] on div "To activate drag with keyboard, press Alt + Enter. Once in keyboard drag state,…" at bounding box center [789, 319] width 333 height 445
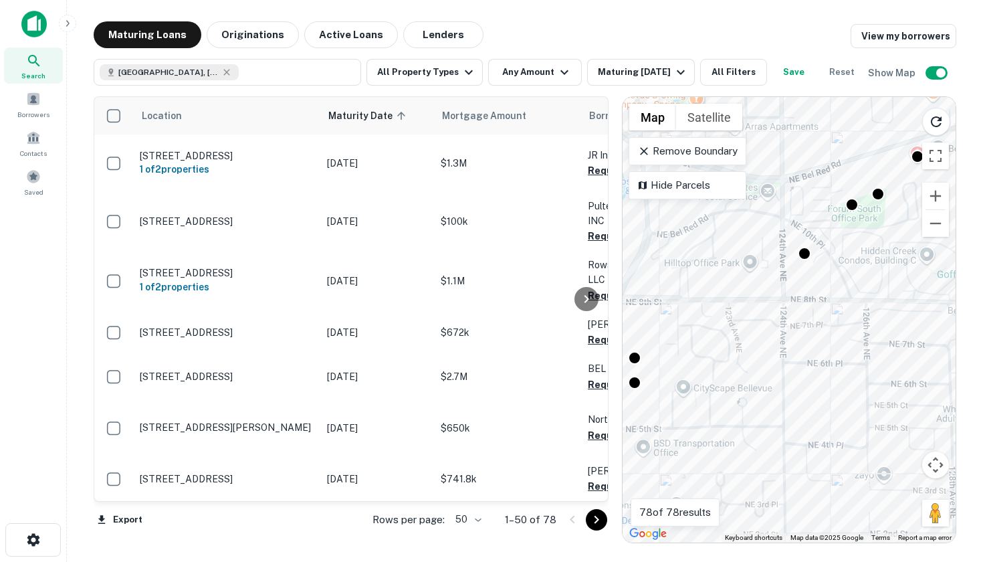
drag, startPoint x: 749, startPoint y: 288, endPoint x: 762, endPoint y: 371, distance: 83.9
click at [762, 371] on div "To activate drag with keyboard, press Alt + Enter. Once in keyboard drag state,…" at bounding box center [789, 319] width 333 height 445
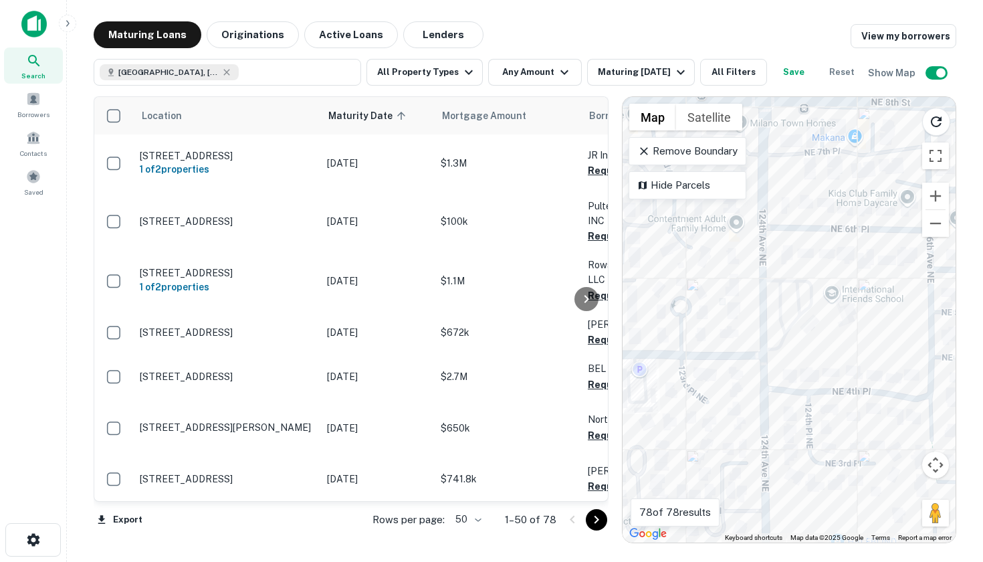
drag, startPoint x: 766, startPoint y: 376, endPoint x: 770, endPoint y: 273, distance: 103.7
click at [770, 273] on div "To activate drag with keyboard, press Alt + Enter. Once in keyboard drag state,…" at bounding box center [789, 319] width 333 height 445
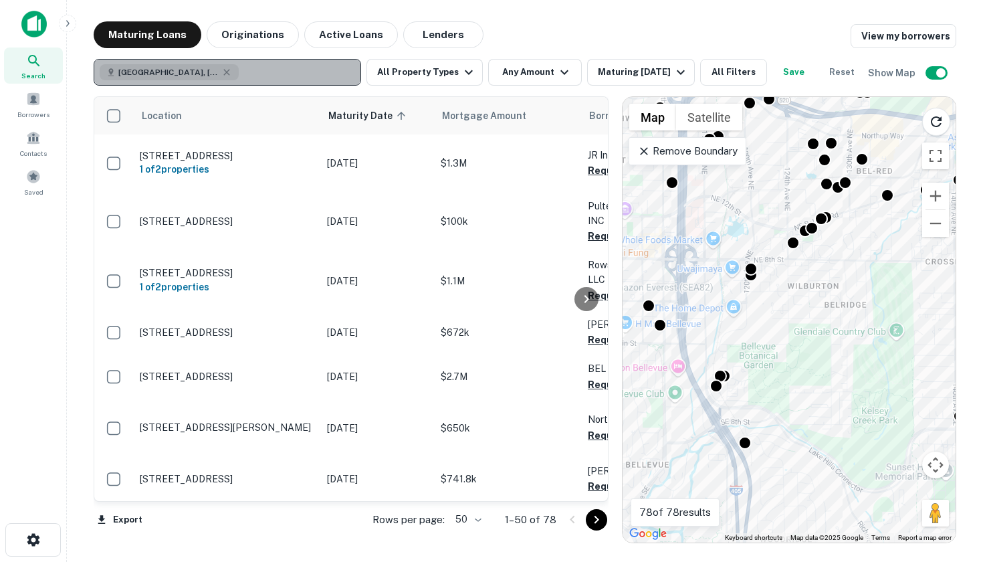
click at [196, 66] on div "[GEOGRAPHIC_DATA], [GEOGRAPHIC_DATA], [GEOGRAPHIC_DATA]" at bounding box center [169, 72] width 139 height 16
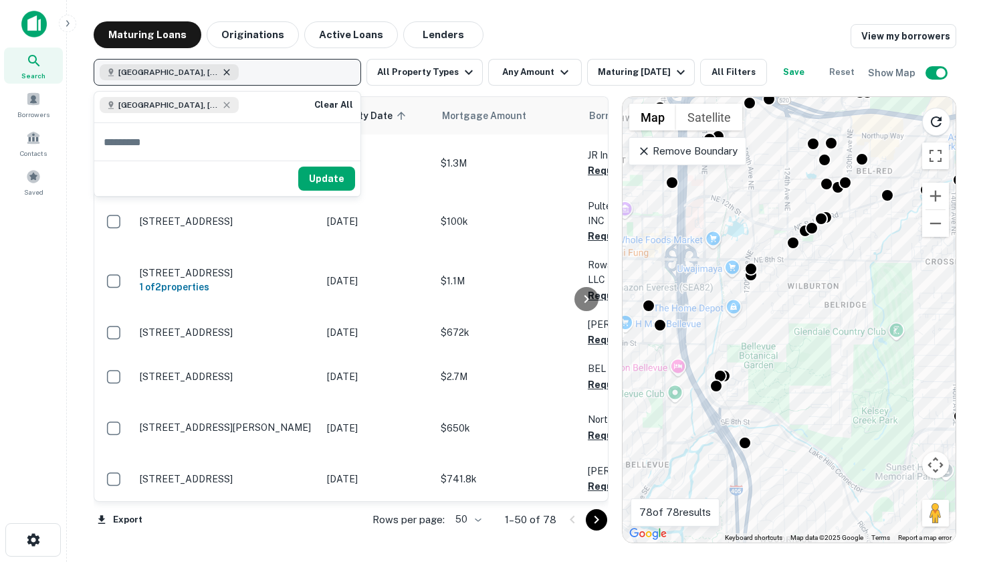
click at [221, 74] on icon "button" at bounding box center [226, 72] width 11 height 11
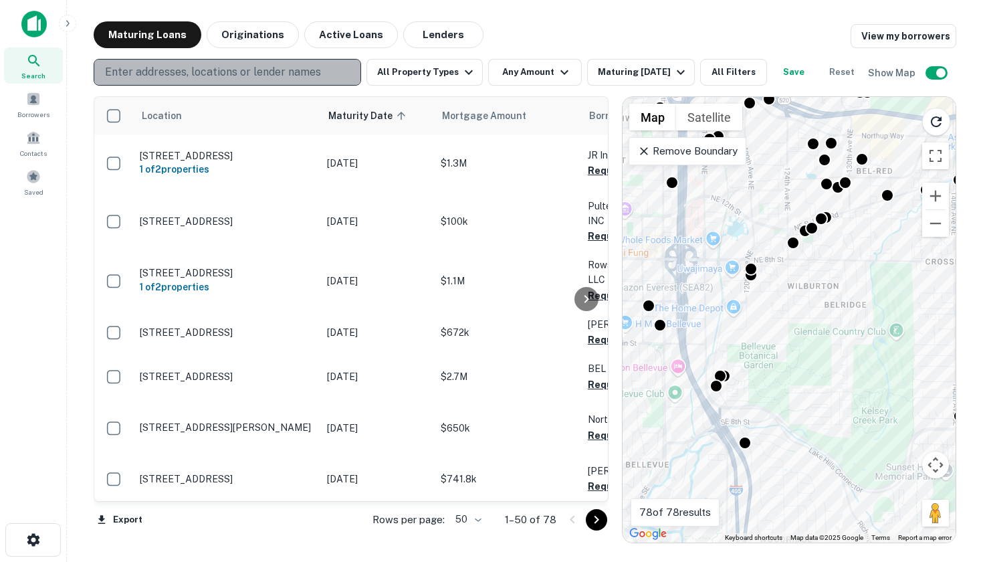
click at [199, 72] on p "Enter addresses, locations or lender names" at bounding box center [213, 72] width 216 height 16
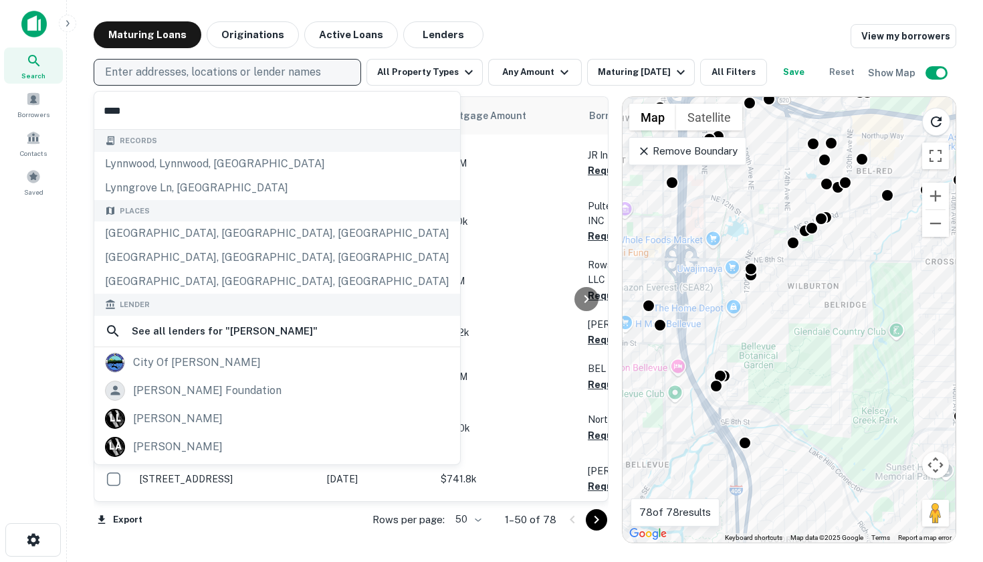
type input "****"
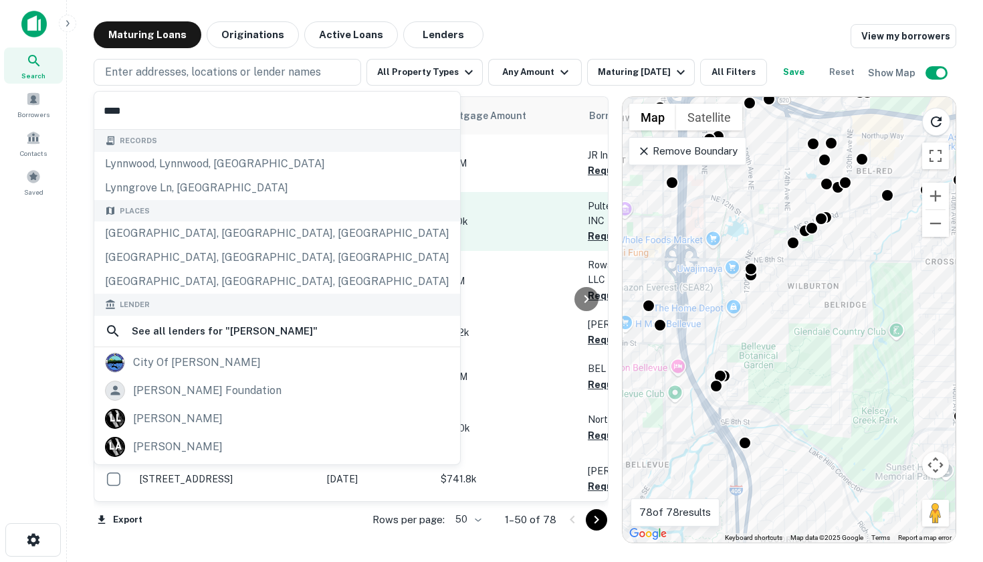
drag, startPoint x: 199, startPoint y: 72, endPoint x: 195, endPoint y: 229, distance: 157.2
click at [195, 229] on td "[STREET_ADDRESS]" at bounding box center [226, 221] width 187 height 59
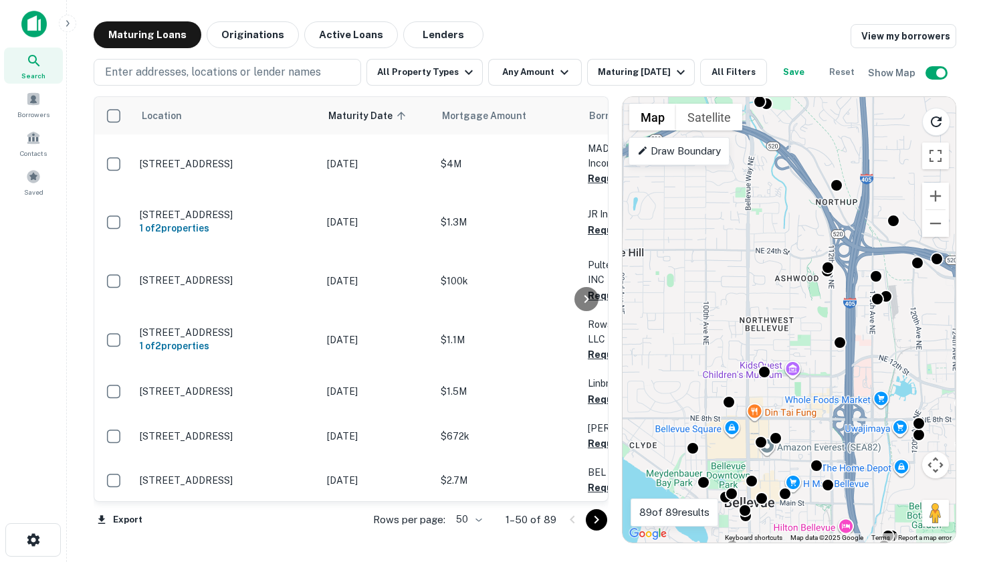
drag, startPoint x: 715, startPoint y: 227, endPoint x: 907, endPoint y: 354, distance: 230.3
click at [909, 354] on div "To activate drag with keyboard, press Alt + Enter. Once in keyboard drag state,…" at bounding box center [789, 319] width 333 height 445
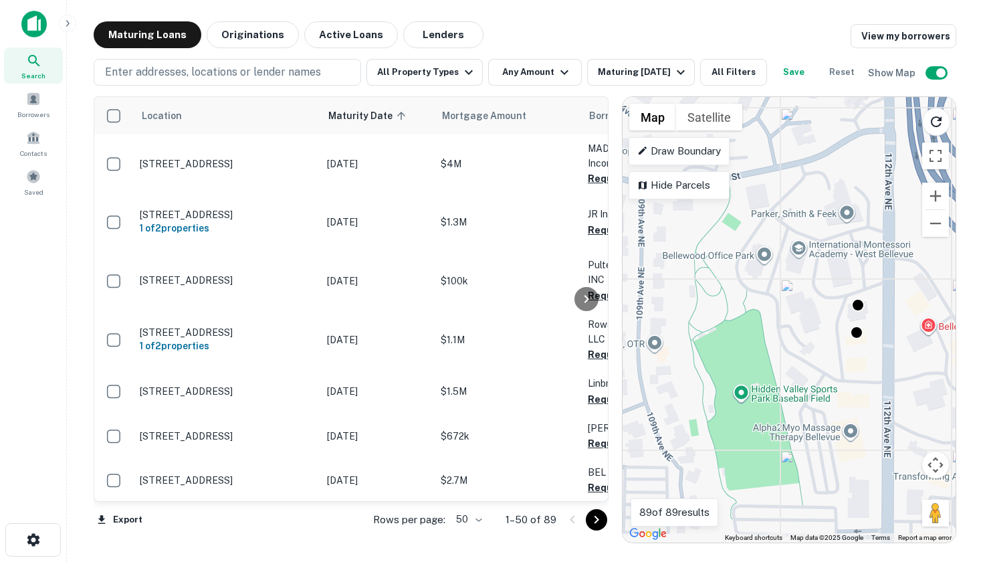
drag, startPoint x: 812, startPoint y: 275, endPoint x: 774, endPoint y: 294, distance: 42.5
click at [774, 294] on div "To activate drag with keyboard, press Alt + Enter. Once in keyboard drag state,…" at bounding box center [789, 319] width 333 height 445
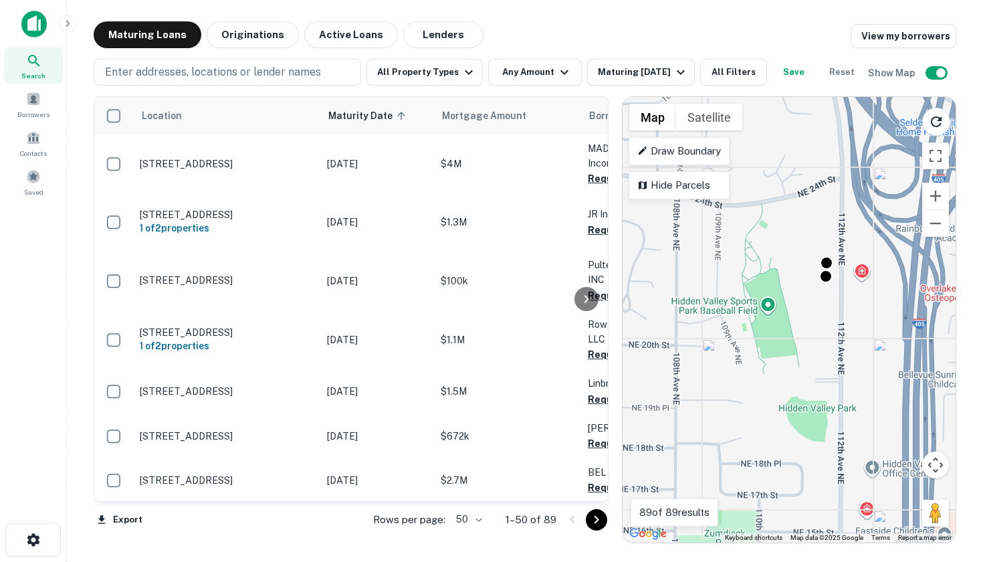
drag, startPoint x: 796, startPoint y: 321, endPoint x: 798, endPoint y: 296, distance: 25.6
click at [798, 296] on div "To activate drag with keyboard, press Alt + Enter. Once in keyboard drag state,…" at bounding box center [789, 319] width 333 height 445
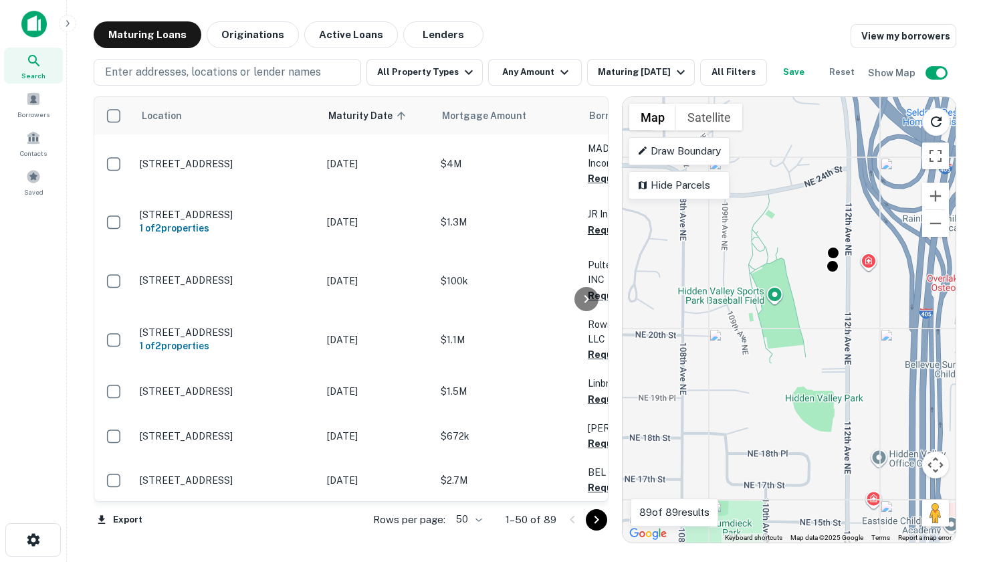
drag, startPoint x: 760, startPoint y: 355, endPoint x: 770, endPoint y: 341, distance: 17.3
click at [770, 341] on div "To activate drag with keyboard, press Alt + Enter. Once in keyboard drag state,…" at bounding box center [789, 319] width 333 height 445
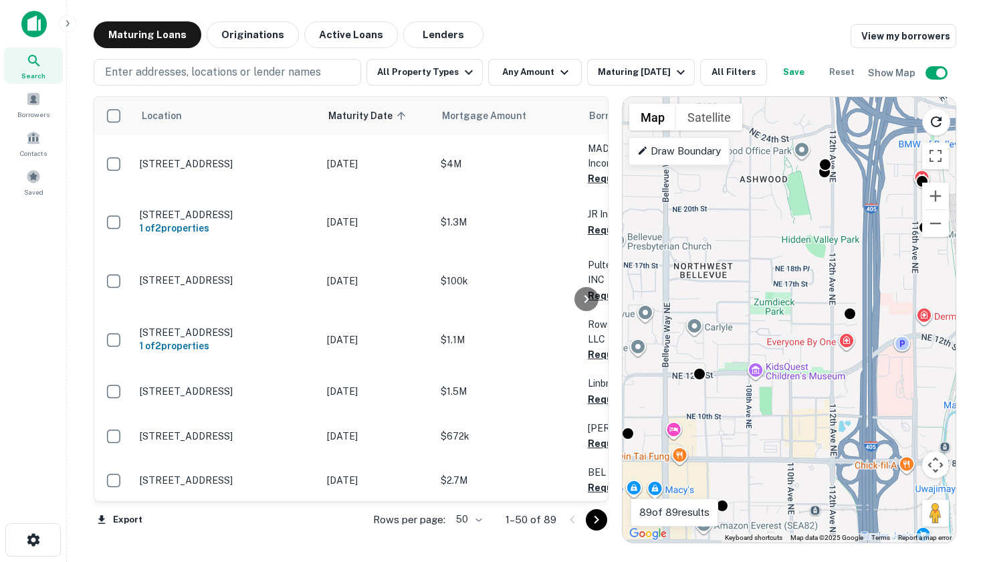
drag, startPoint x: 764, startPoint y: 391, endPoint x: 788, endPoint y: 261, distance: 131.9
click at [788, 261] on div "To activate drag with keyboard, press Alt + Enter. Once in keyboard drag state,…" at bounding box center [789, 319] width 333 height 445
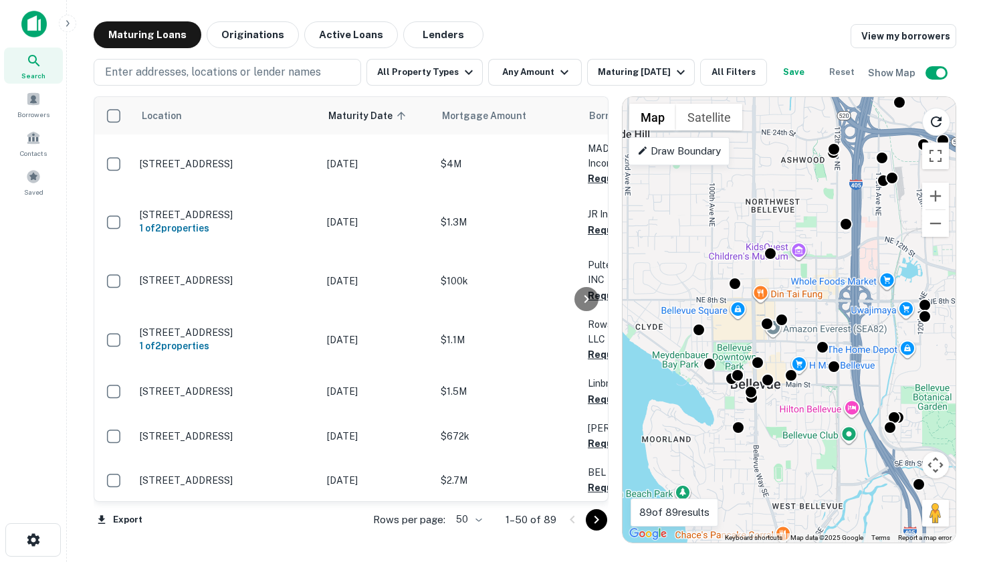
drag, startPoint x: 788, startPoint y: 338, endPoint x: 816, endPoint y: 276, distance: 67.9
click at [816, 276] on div "To activate drag with keyboard, press Alt + Enter. Once in keyboard drag state,…" at bounding box center [789, 319] width 333 height 445
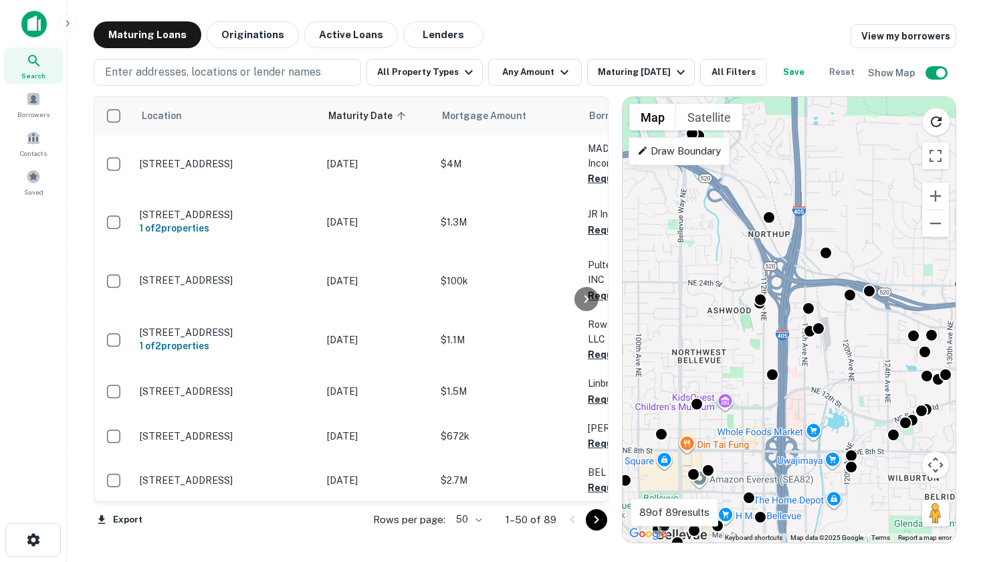
drag, startPoint x: 812, startPoint y: 250, endPoint x: 724, endPoint y: 431, distance: 201.3
click at [724, 431] on div "To activate drag with keyboard, press Alt + Enter. Once in keyboard drag state,…" at bounding box center [789, 319] width 333 height 445
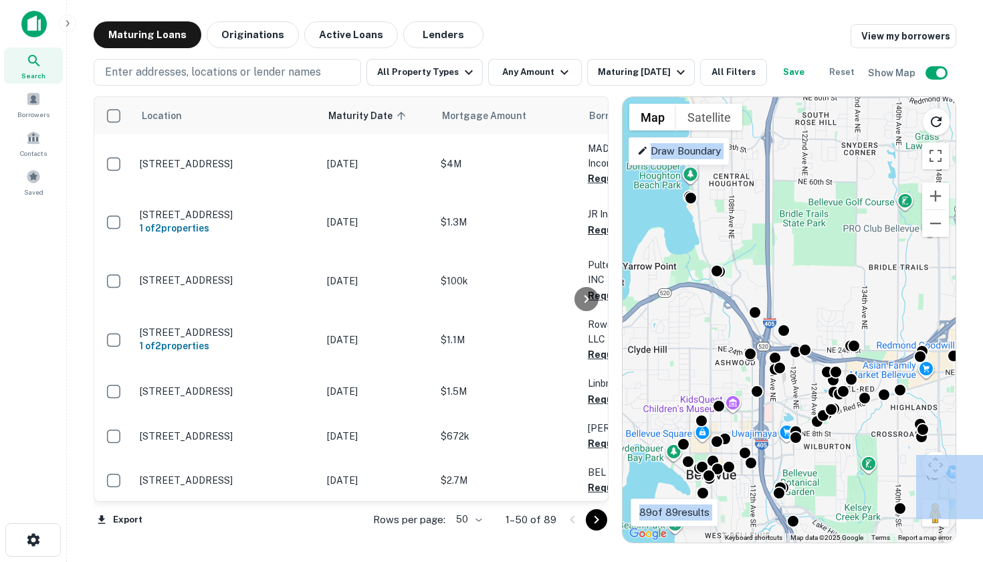
drag, startPoint x: 812, startPoint y: 273, endPoint x: 761, endPoint y: 358, distance: 99.3
click at [761, 358] on body "Search Borrowers Contacts Saved Maturing Loans Originations Active Loans Lender…" at bounding box center [491, 281] width 983 height 562
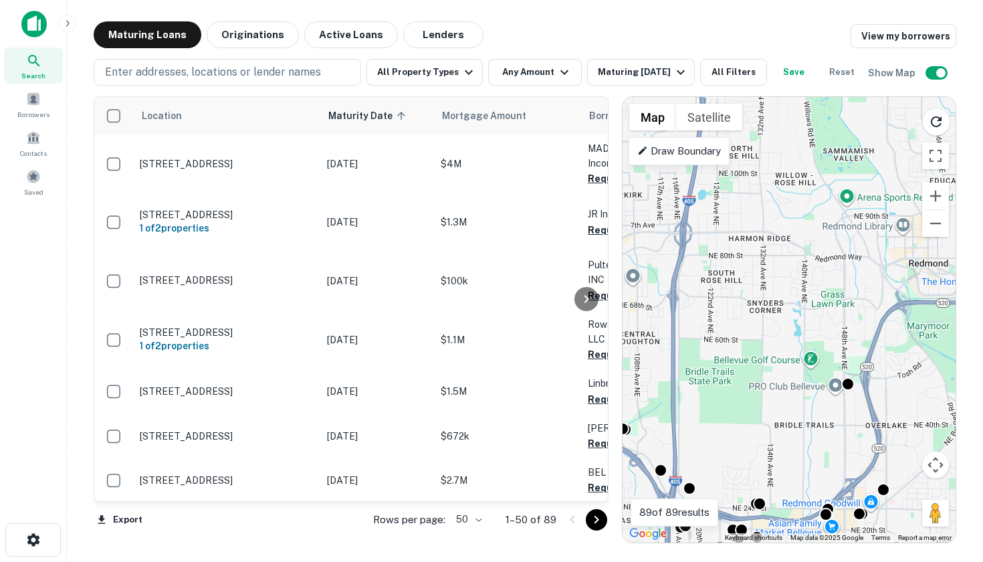
drag, startPoint x: 877, startPoint y: 272, endPoint x: 782, endPoint y: 431, distance: 184.7
click at [782, 431] on div "To activate drag with keyboard, press Alt + Enter. Once in keyboard drag state,…" at bounding box center [789, 319] width 333 height 445
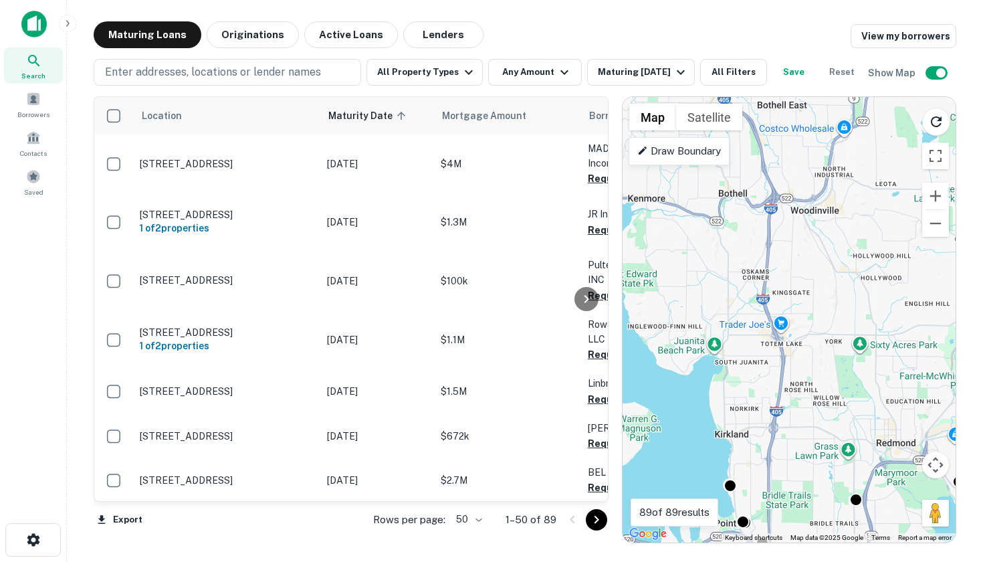
drag, startPoint x: 762, startPoint y: 284, endPoint x: 801, endPoint y: 417, distance: 138.6
click at [801, 417] on div "To activate drag with keyboard, press Alt + Enter. Once in keyboard drag state,…" at bounding box center [789, 319] width 333 height 445
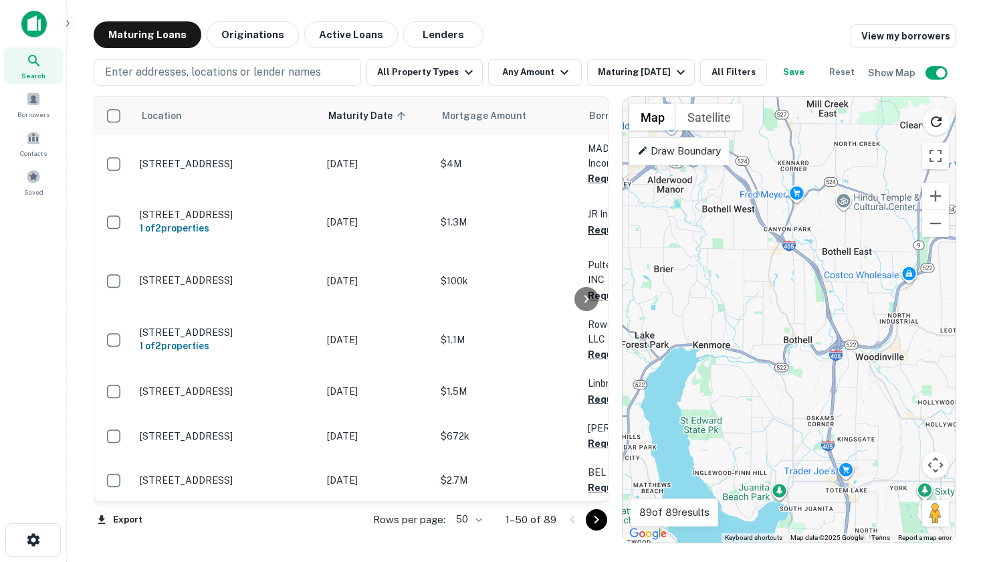
drag, startPoint x: 746, startPoint y: 284, endPoint x: 808, endPoint y: 437, distance: 165.0
click at [807, 441] on div "To activate drag with keyboard, press Alt + Enter. Once in keyboard drag state,…" at bounding box center [789, 319] width 333 height 445
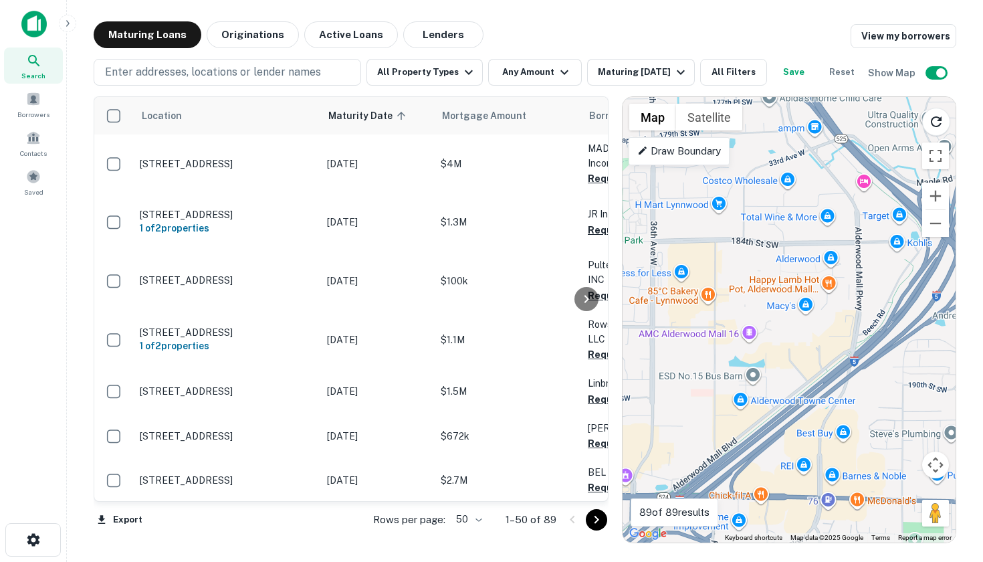
drag, startPoint x: 836, startPoint y: 267, endPoint x: 890, endPoint y: 273, distance: 54.5
click at [890, 273] on div "To activate drag with keyboard, press Alt + Enter. Once in keyboard drag state,…" at bounding box center [789, 319] width 333 height 445
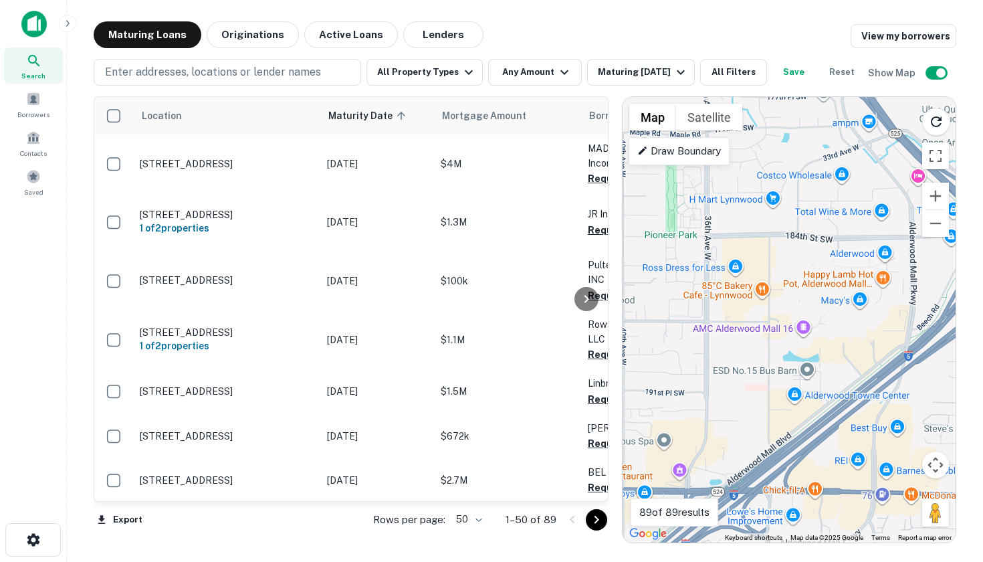
drag, startPoint x: 863, startPoint y: 303, endPoint x: 919, endPoint y: 297, distance: 57.2
click at [919, 297] on div "To activate drag with keyboard, press Alt + Enter. Once in keyboard drag state,…" at bounding box center [789, 319] width 333 height 445
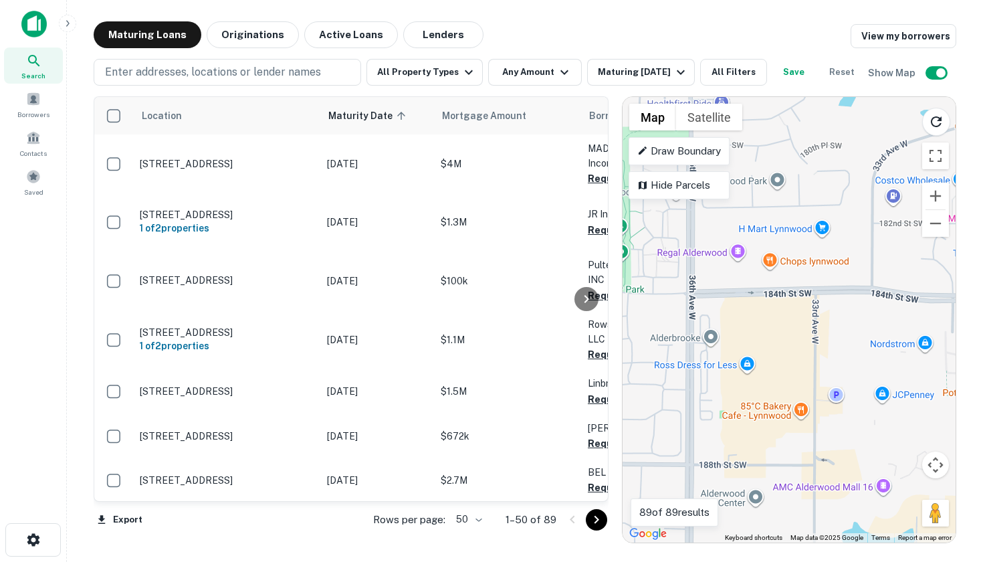
drag, startPoint x: 761, startPoint y: 283, endPoint x: 762, endPoint y: 336, distance: 52.8
click at [762, 336] on div "To activate drag with keyboard, press Alt + Enter. Once in keyboard drag state,…" at bounding box center [789, 319] width 333 height 445
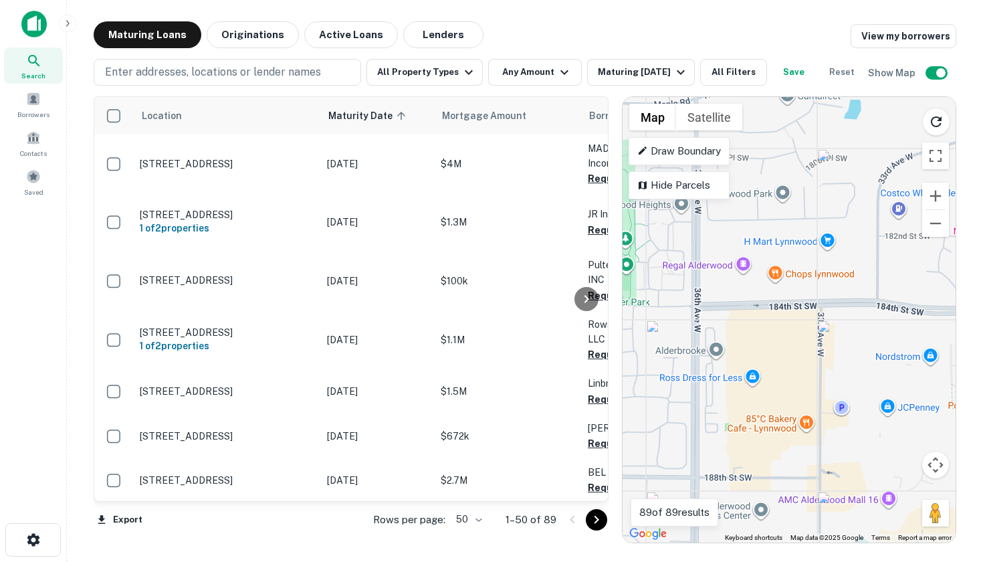
drag, startPoint x: 765, startPoint y: 326, endPoint x: 770, endPoint y: 340, distance: 15.0
click at [770, 340] on div "To activate drag with keyboard, press Alt + Enter. Once in keyboard drag state,…" at bounding box center [789, 319] width 333 height 445
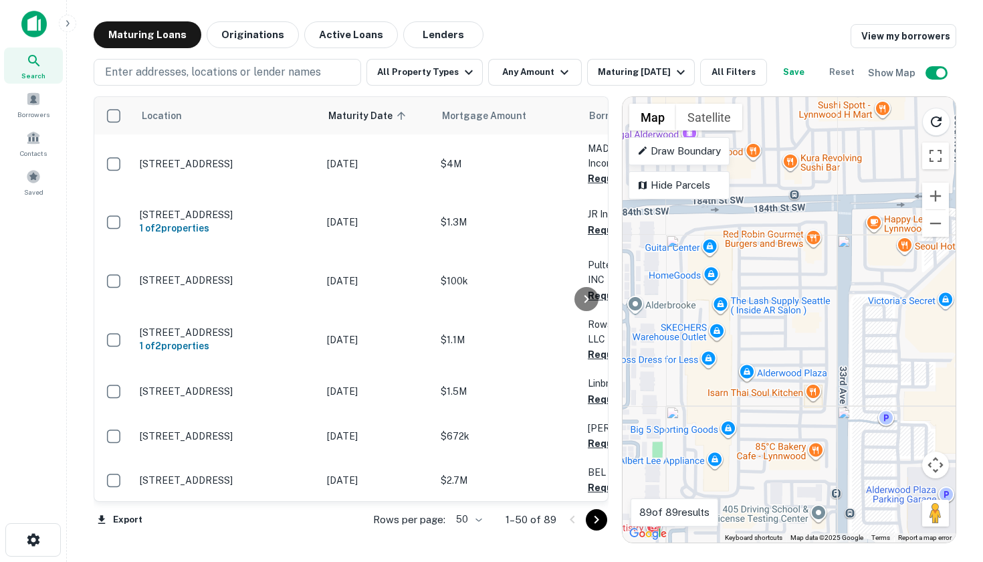
drag, startPoint x: 802, startPoint y: 388, endPoint x: 780, endPoint y: 338, distance: 54.2
click at [780, 338] on div "To activate drag with keyboard, press Alt + Enter. Once in keyboard drag state,…" at bounding box center [789, 319] width 333 height 445
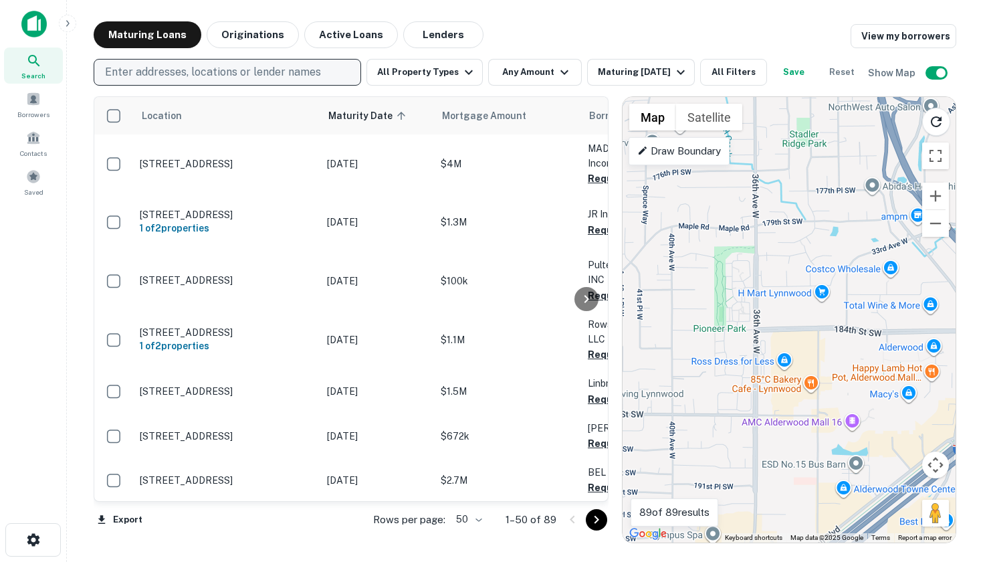
click at [282, 73] on p "Enter addresses, locations or lender names" at bounding box center [213, 72] width 216 height 16
type input "*"
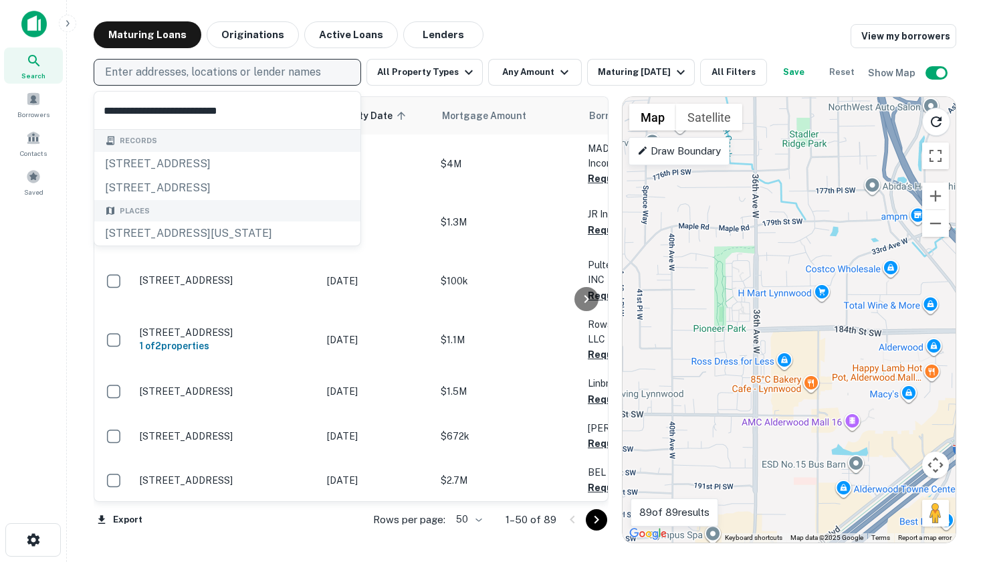
type input "**********"
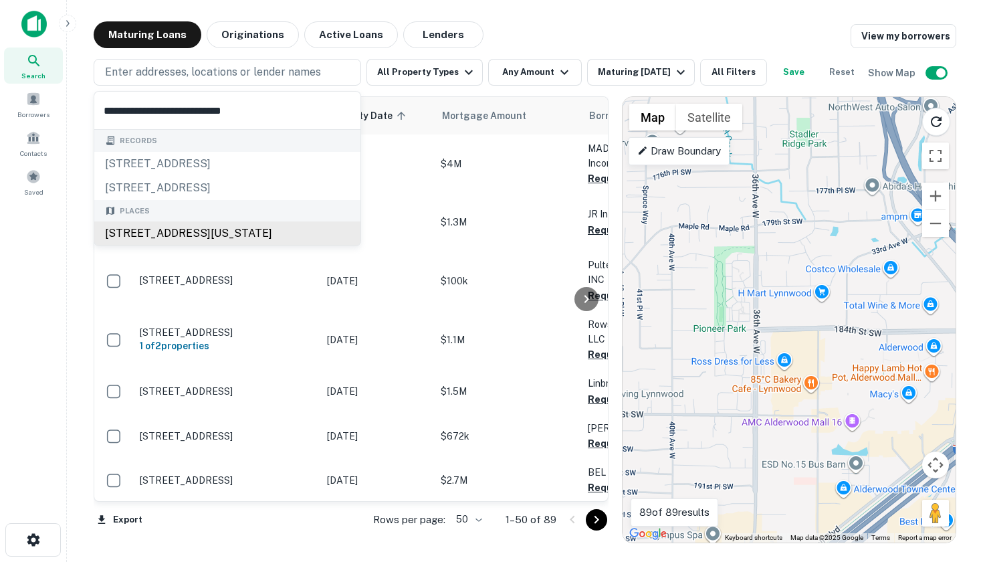
click at [174, 231] on div "Places [STREET_ADDRESS][US_STATE]" at bounding box center [227, 223] width 266 height 46
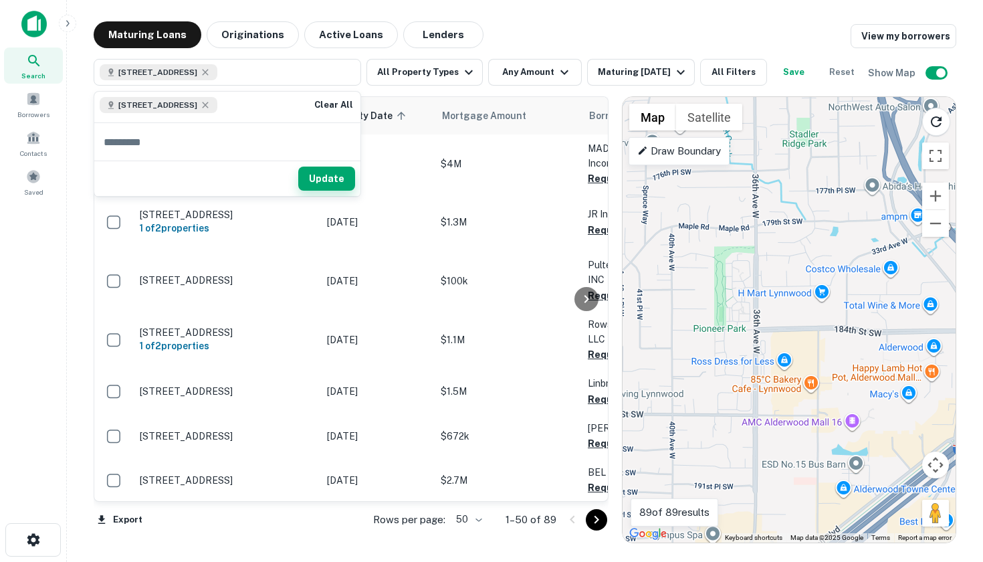
click at [317, 177] on button "Update" at bounding box center [326, 179] width 57 height 24
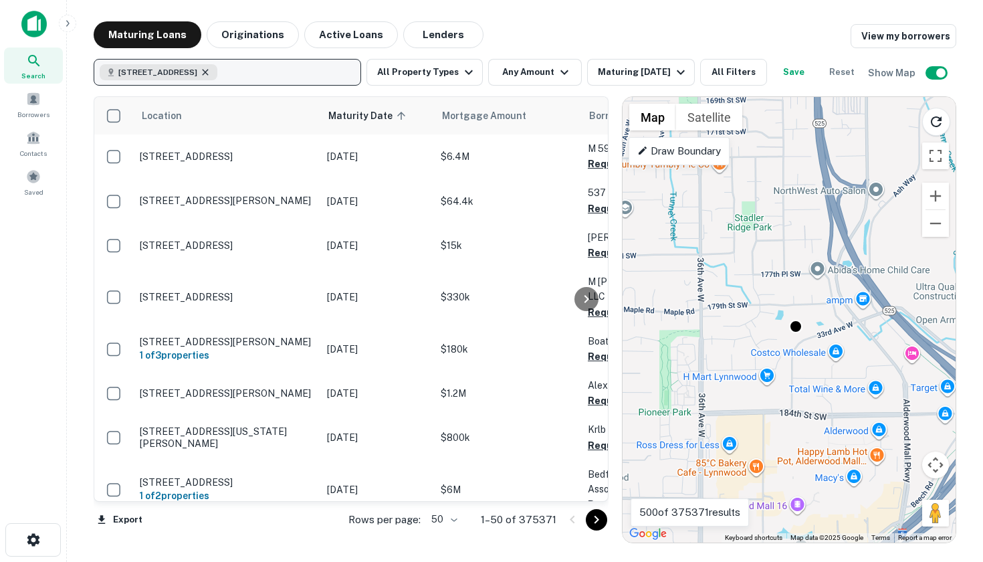
click at [211, 70] on icon "button" at bounding box center [205, 72] width 11 height 11
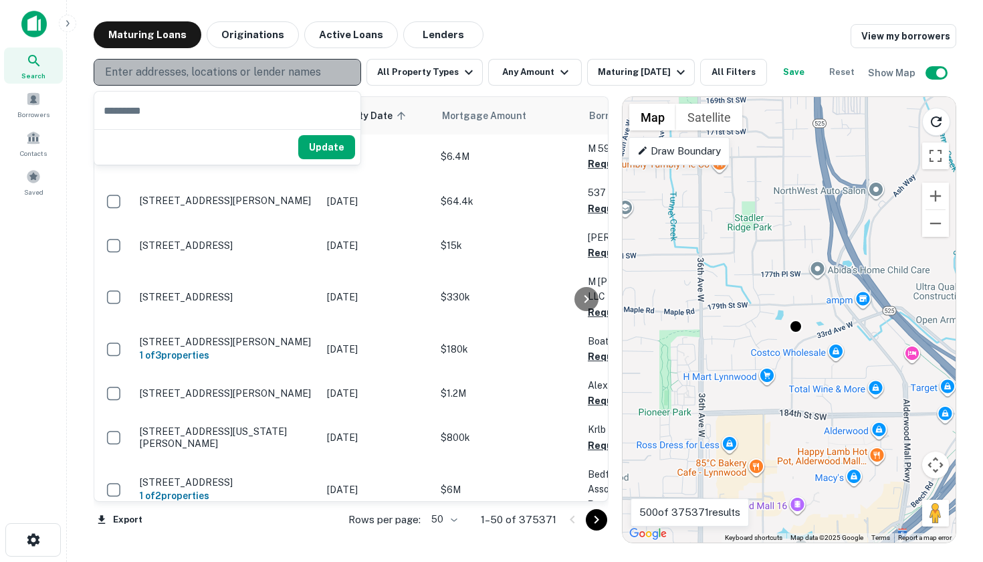
click at [228, 69] on p "Enter addresses, locations or lender names" at bounding box center [213, 72] width 216 height 16
click at [228, 70] on p "Enter addresses, locations or lender names" at bounding box center [213, 72] width 216 height 16
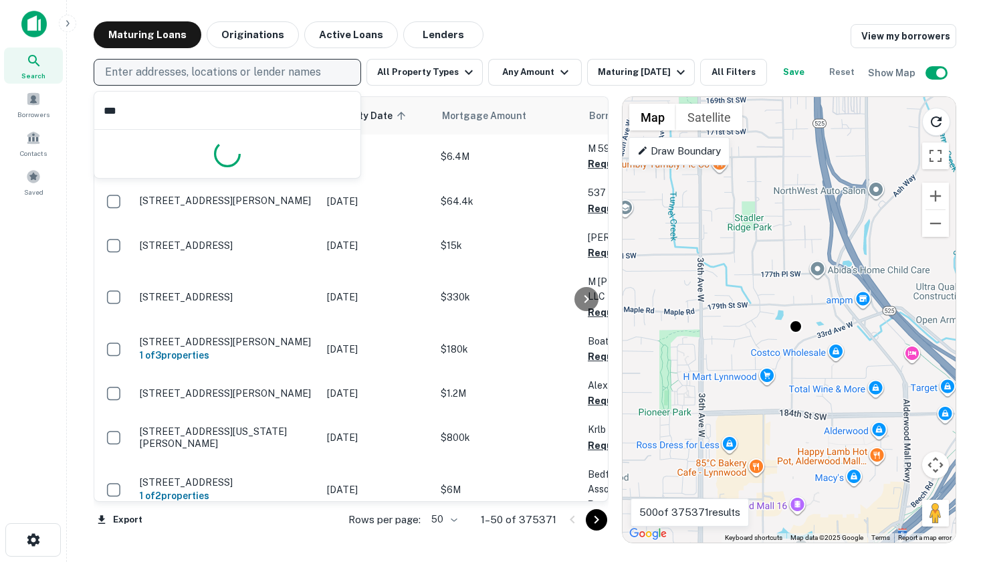
type input "****"
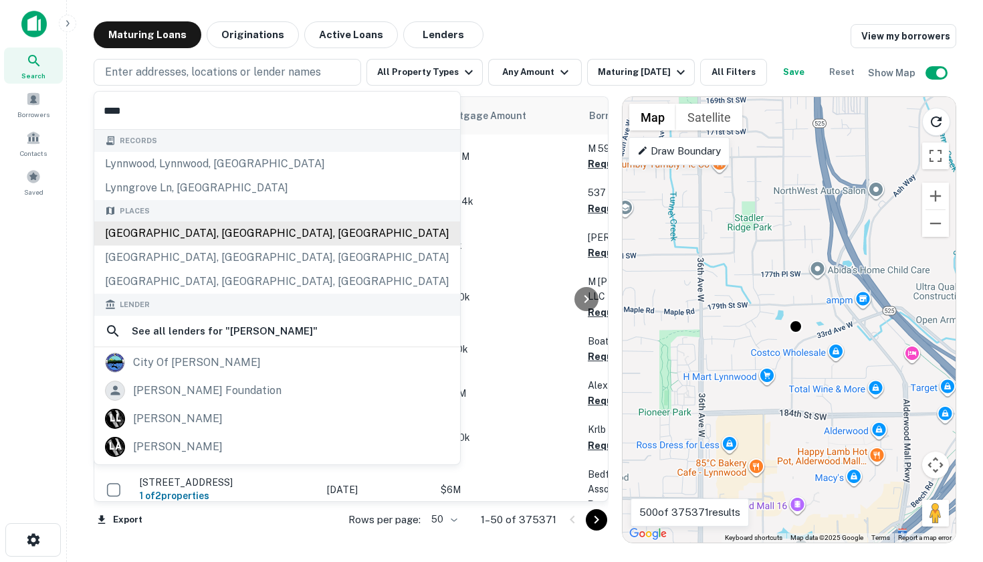
click at [191, 228] on div "Records lynnwood, [GEOGRAPHIC_DATA], wa lynngrove ln, [GEOGRAPHIC_DATA] Places …" at bounding box center [277, 380] width 366 height 500
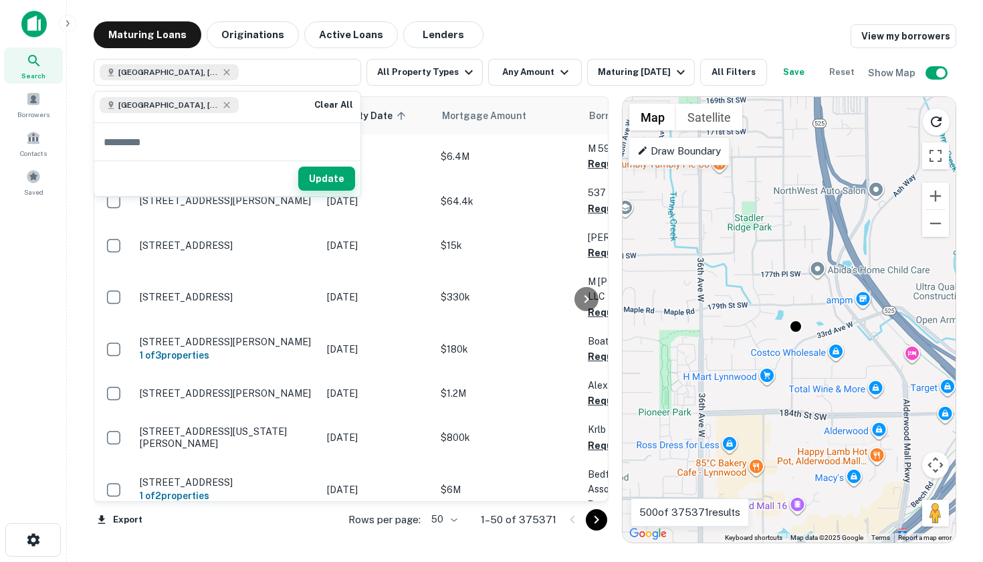
click at [332, 181] on button "Update" at bounding box center [326, 179] width 57 height 24
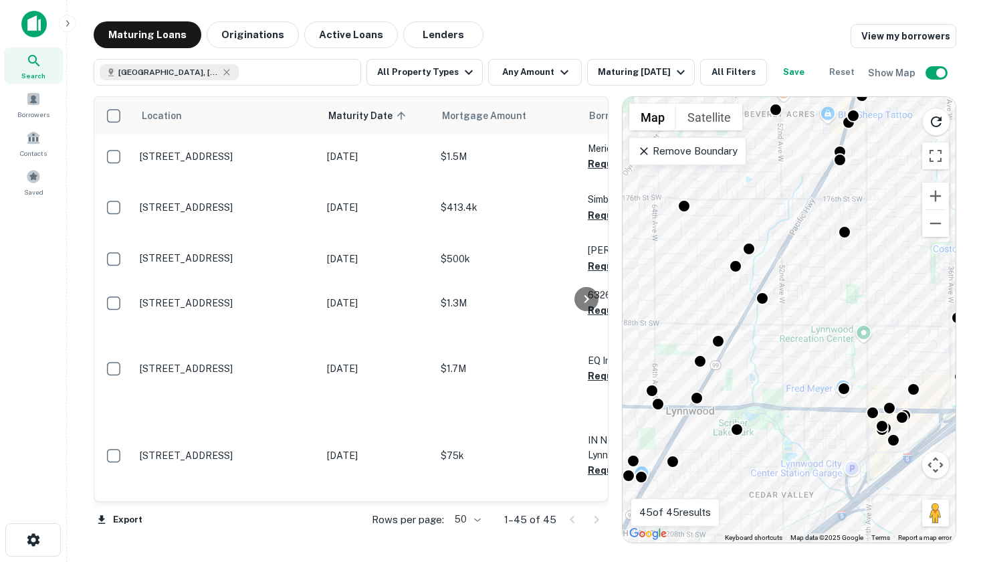
drag, startPoint x: 791, startPoint y: 246, endPoint x: 812, endPoint y: 215, distance: 37.6
click at [812, 215] on div "To activate drag with keyboard, press Alt + Enter. Once in keyboard drag state,…" at bounding box center [789, 319] width 333 height 445
click at [686, 148] on p "Remove Boundary" at bounding box center [687, 151] width 100 height 16
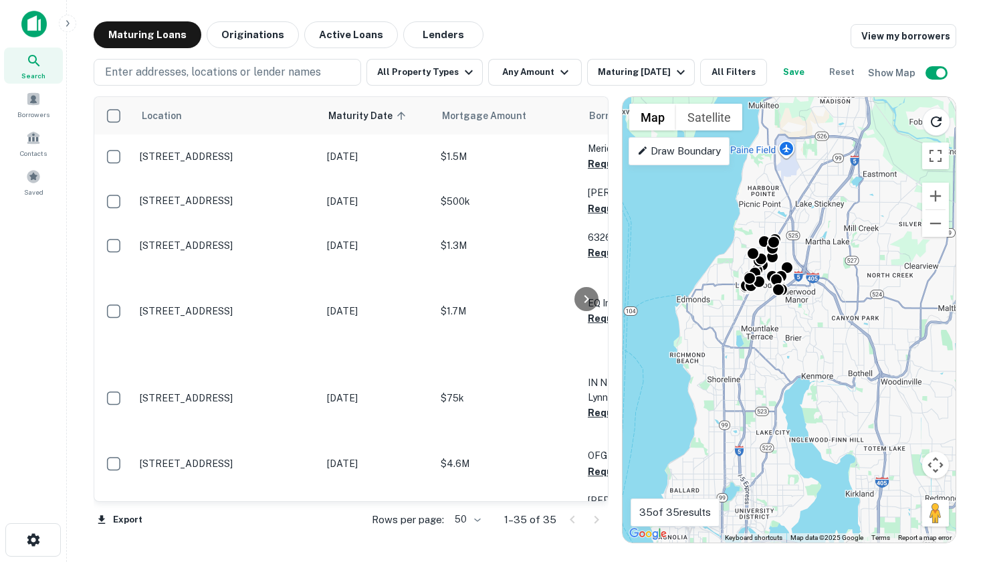
drag, startPoint x: 837, startPoint y: 324, endPoint x: 779, endPoint y: 344, distance: 61.1
click at [779, 344] on div "To activate drag with keyboard, press Alt + Enter. Once in keyboard drag state,…" at bounding box center [789, 319] width 333 height 445
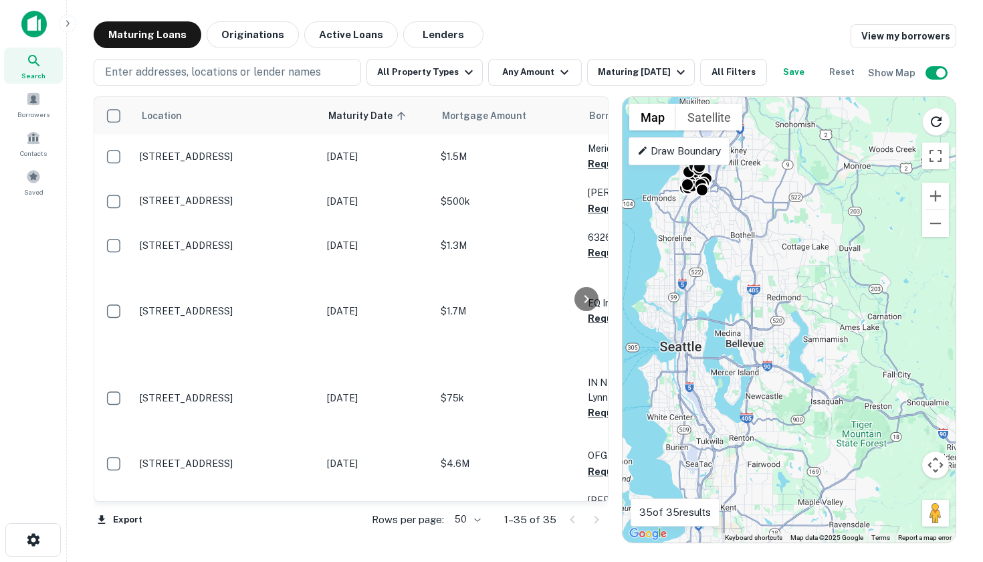
drag, startPoint x: 857, startPoint y: 342, endPoint x: 744, endPoint y: 225, distance: 162.2
click at [744, 225] on div "To activate drag with keyboard, press Alt + Enter. Once in keyboard drag state,…" at bounding box center [789, 319] width 333 height 445
click at [937, 127] on icon "Reload search area" at bounding box center [936, 122] width 16 height 16
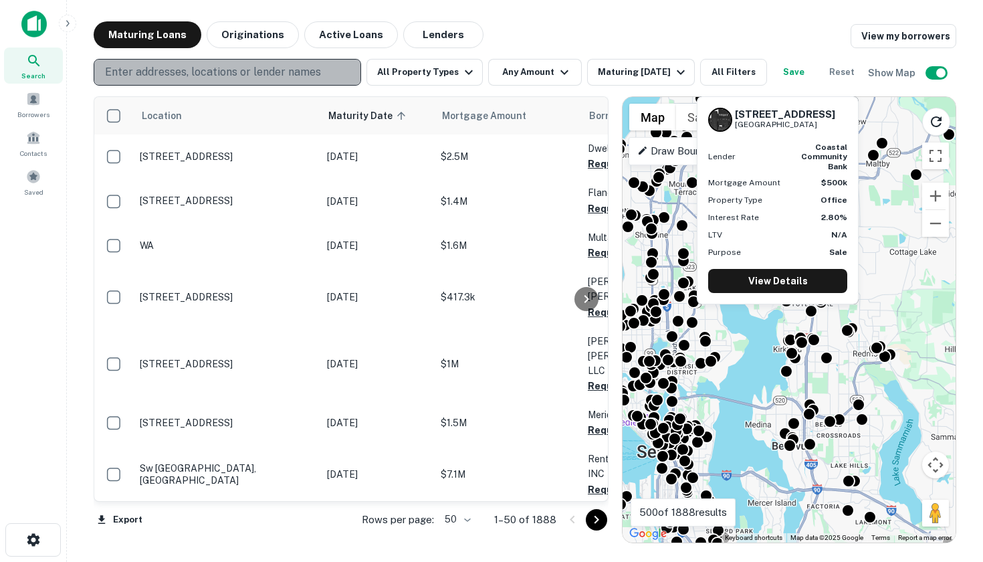
click at [223, 74] on p "Enter addresses, locations or lender names" at bounding box center [213, 72] width 216 height 16
